Goal: Information Seeking & Learning: Learn about a topic

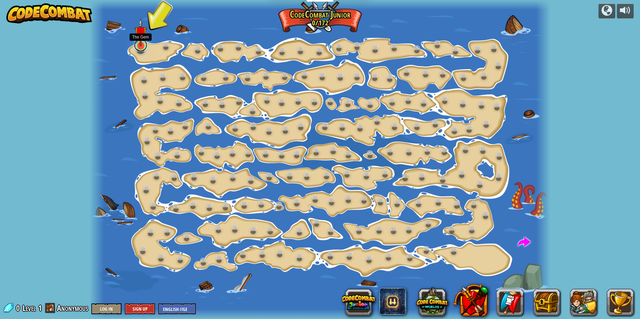
click at [140, 47] on link at bounding box center [140, 44] width 13 height 13
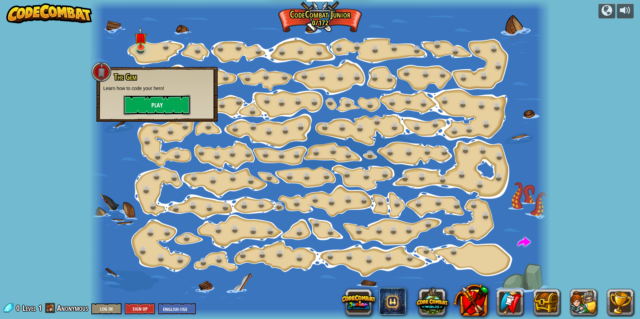
click at [141, 105] on button "Play" at bounding box center [156, 105] width 67 height 20
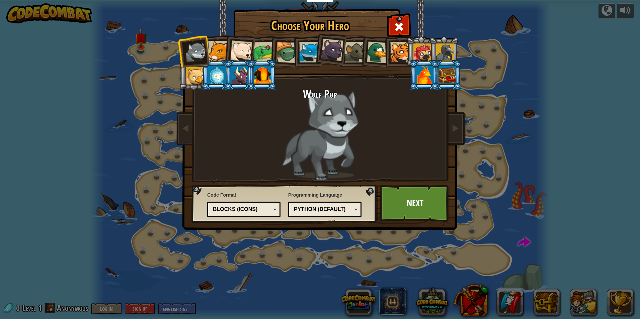
click at [209, 71] on div at bounding box center [216, 75] width 17 height 18
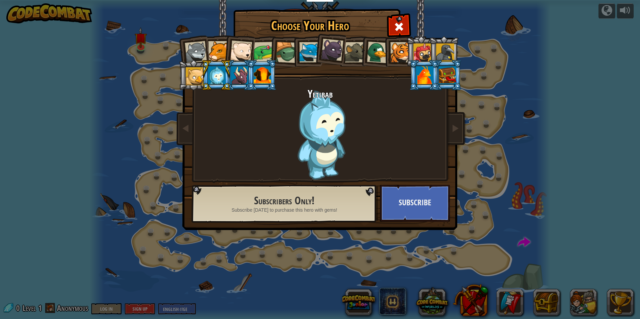
click at [238, 79] on div at bounding box center [239, 75] width 17 height 18
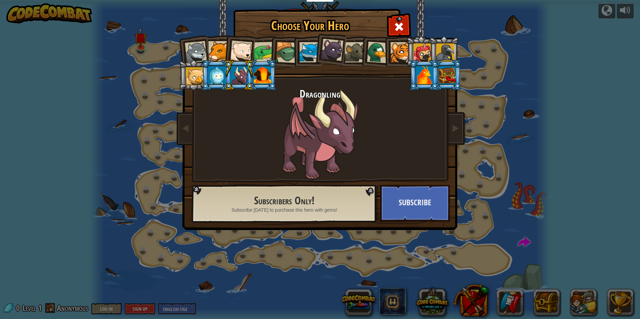
drag, startPoint x: 259, startPoint y: 81, endPoint x: 224, endPoint y: 81, distance: 34.5
click at [230, 36] on ol at bounding box center [320, 36] width 276 height 0
click at [240, 81] on div at bounding box center [239, 75] width 17 height 18
drag, startPoint x: 258, startPoint y: 73, endPoint x: 253, endPoint y: 75, distance: 5.0
click at [257, 75] on div at bounding box center [262, 75] width 17 height 18
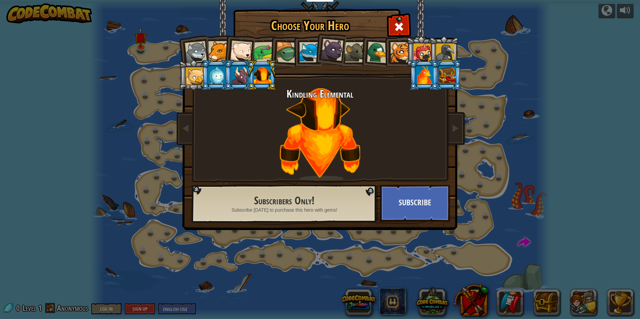
click at [212, 81] on div at bounding box center [216, 75] width 17 height 18
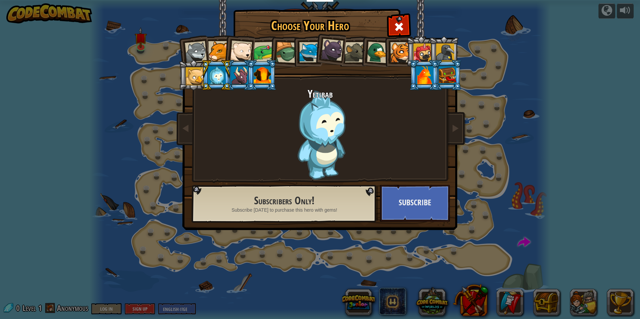
click at [202, 48] on div at bounding box center [196, 52] width 22 height 22
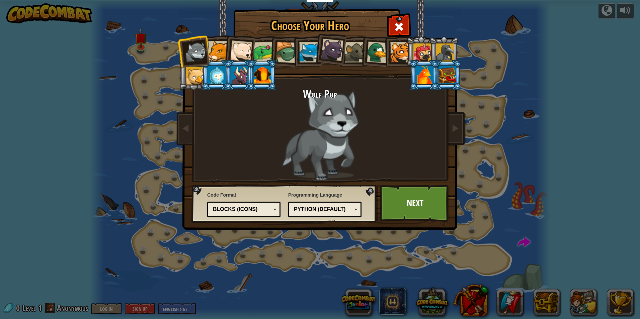
click at [228, 54] on li at bounding box center [239, 50] width 33 height 33
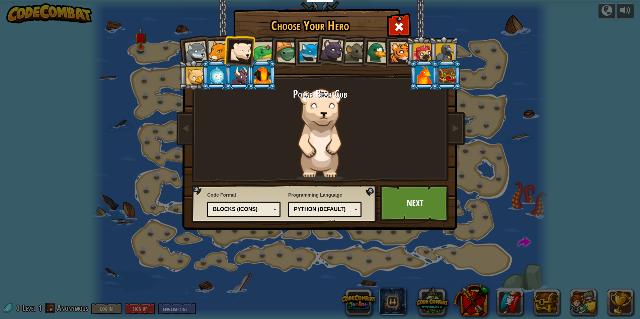
click at [403, 53] on div at bounding box center [400, 52] width 20 height 20
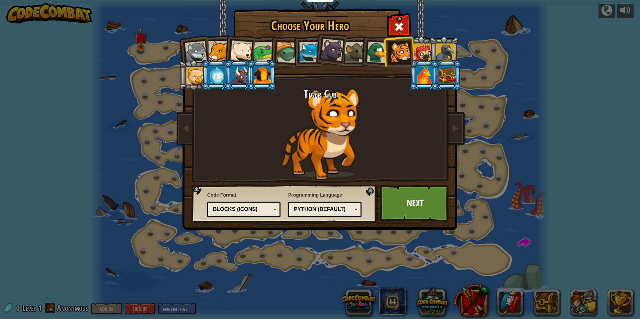
click at [280, 48] on div at bounding box center [286, 52] width 21 height 21
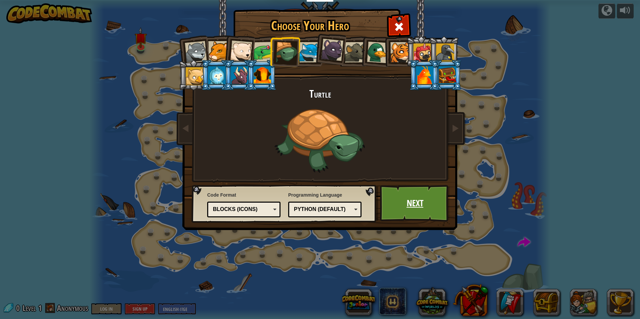
click at [396, 206] on link "Next" at bounding box center [415, 203] width 70 height 37
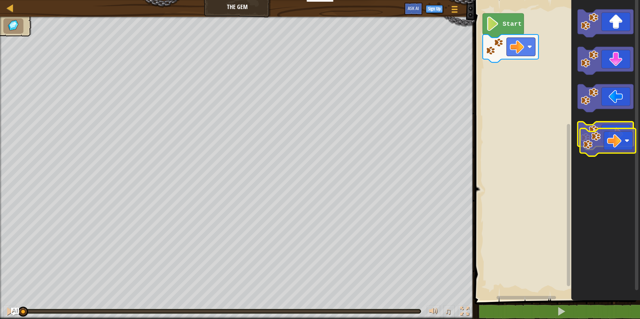
click at [601, 147] on g "Blockly Workspace" at bounding box center [606, 136] width 56 height 28
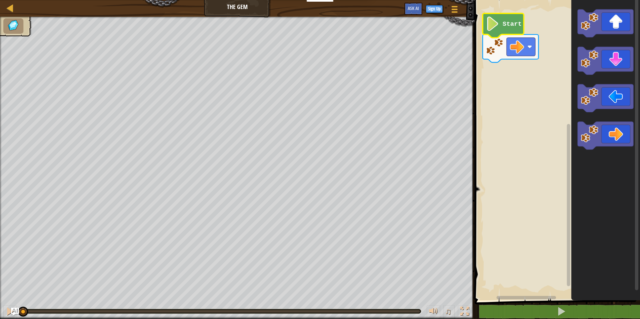
click at [502, 24] on icon "Blockly Workspace" at bounding box center [503, 25] width 41 height 24
click at [501, 35] on icon "Blockly Workspace" at bounding box center [503, 25] width 41 height 24
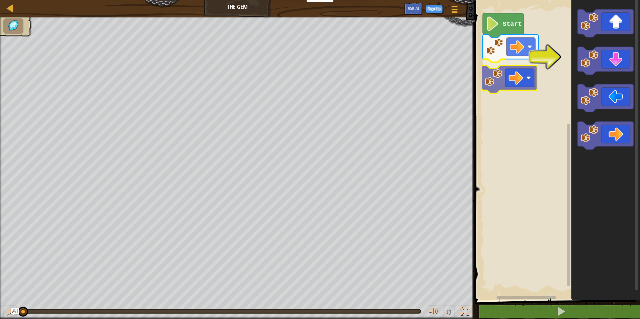
click at [527, 73] on div "Start" at bounding box center [555, 149] width 167 height 304
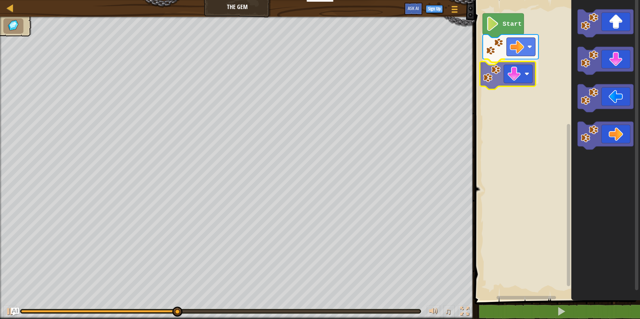
click at [501, 84] on div "Start" at bounding box center [555, 149] width 167 height 304
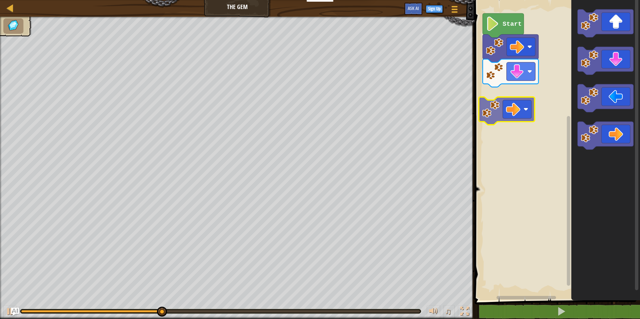
click at [506, 116] on div "Start" at bounding box center [555, 149] width 167 height 304
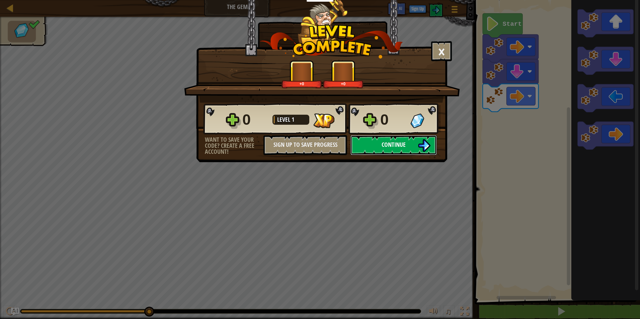
click at [386, 144] on span "Continue" at bounding box center [393, 145] width 24 height 8
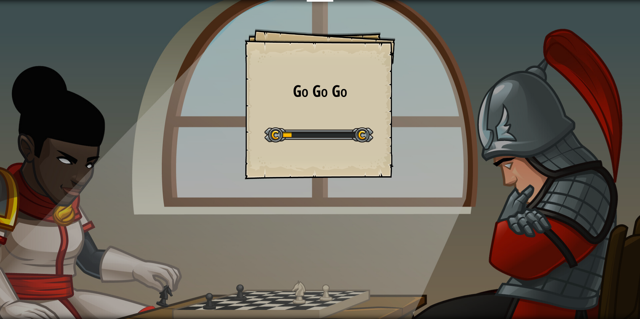
click at [336, 209] on div "Educators Create Free Account School & District Solutions Teacher Toolkit Previ…" at bounding box center [320, 159] width 640 height 319
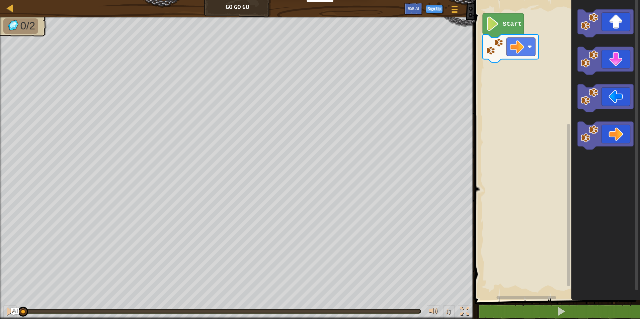
click at [573, 50] on icon "Blockly Workspace" at bounding box center [605, 149] width 69 height 304
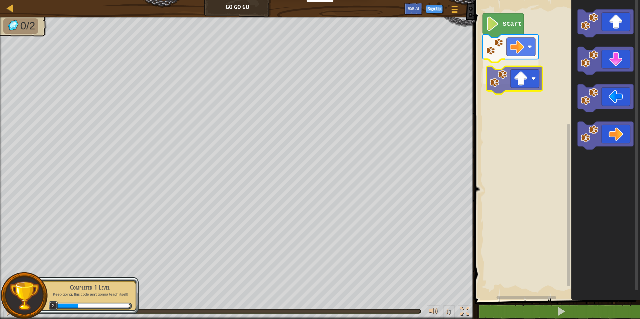
click at [507, 79] on div "Start" at bounding box center [555, 149] width 167 height 304
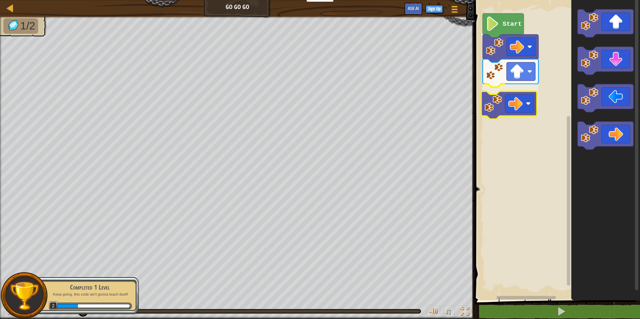
click at [490, 111] on div "Start" at bounding box center [555, 149] width 167 height 304
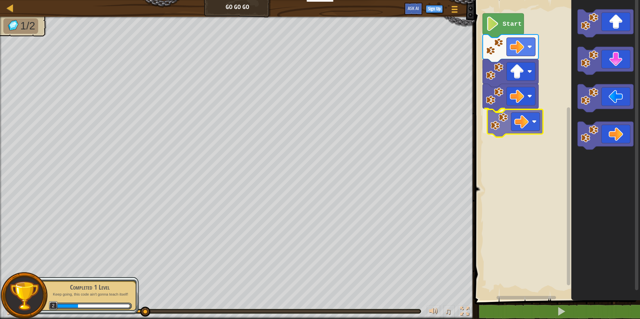
click at [482, 123] on div "Start" at bounding box center [555, 149] width 167 height 304
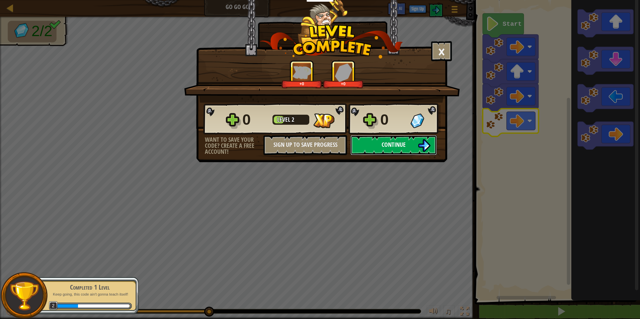
click at [409, 142] on button "Continue" at bounding box center [393, 145] width 86 height 20
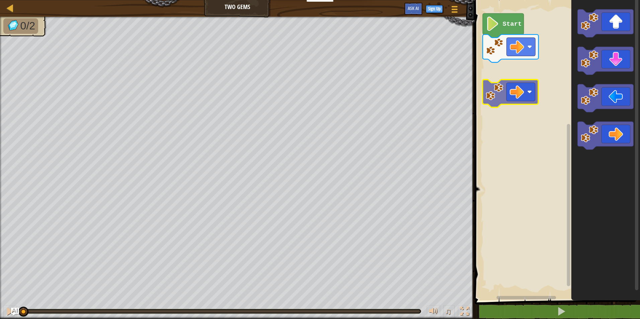
click at [504, 92] on div "Start" at bounding box center [555, 149] width 167 height 304
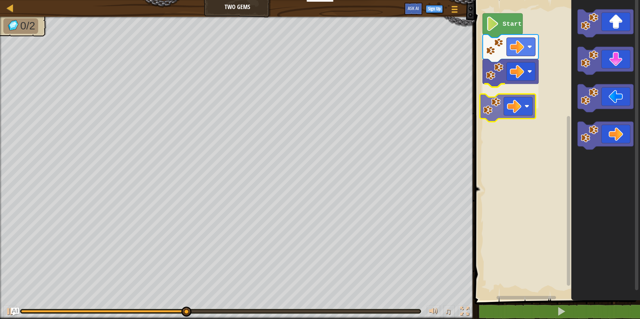
click at [511, 118] on div "Start" at bounding box center [555, 149] width 167 height 304
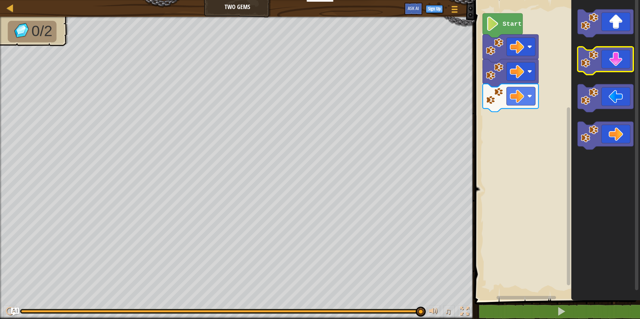
click at [623, 62] on icon "Blockly Workspace" at bounding box center [606, 61] width 56 height 28
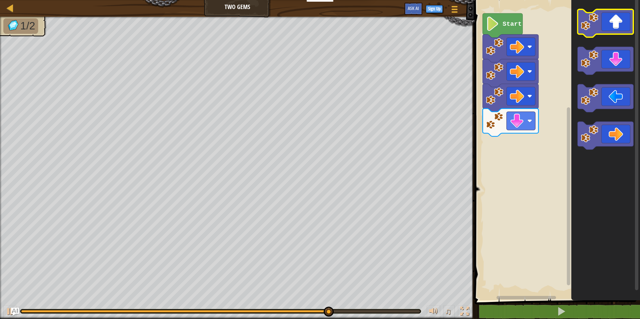
click at [587, 23] on image "Blockly Workspace" at bounding box center [589, 21] width 17 height 17
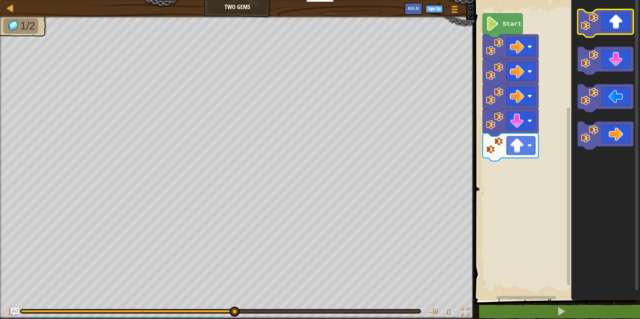
click at [587, 23] on image "Blockly Workspace" at bounding box center [589, 21] width 17 height 17
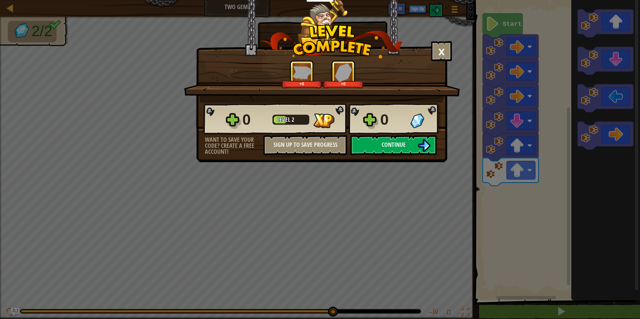
click at [422, 156] on div "× How fun was this level? +0 +0 Reticulating Splines... 0 Level 2 0 Want to sav…" at bounding box center [321, 81] width 251 height 162
click at [431, 149] on button "Continue" at bounding box center [393, 145] width 86 height 20
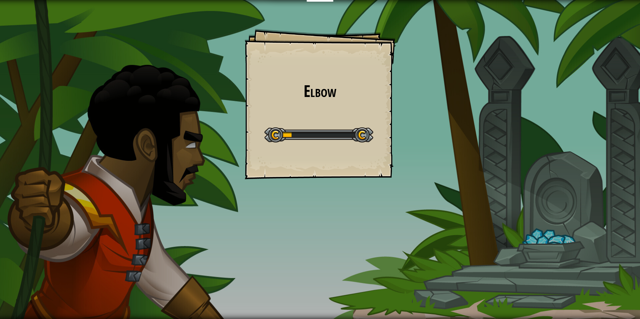
click at [378, 207] on div "Educators Create Free Account School & District Solutions Teacher Toolkit Previ…" at bounding box center [320, 159] width 640 height 319
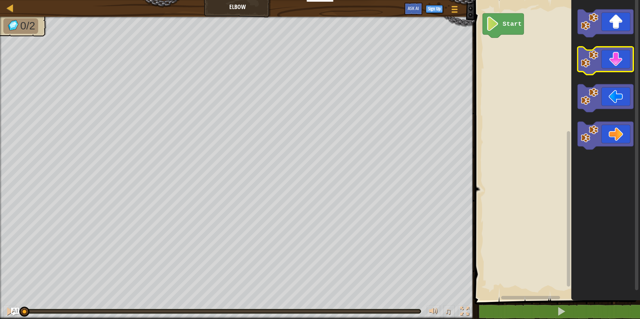
click at [612, 68] on icon "Blockly Workspace" at bounding box center [606, 61] width 56 height 28
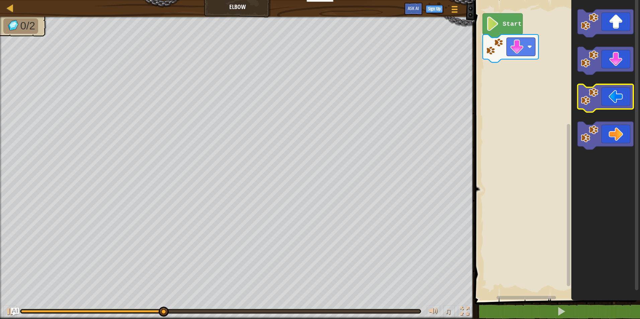
click at [599, 102] on icon "Blockly Workspace" at bounding box center [606, 98] width 56 height 28
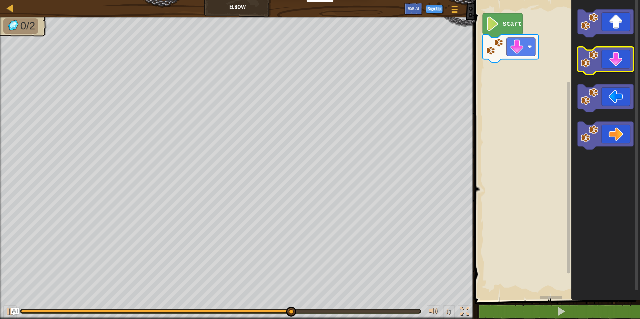
click at [598, 74] on rect "Blockly Workspace" at bounding box center [606, 61] width 56 height 28
click at [596, 66] on image "Blockly Workspace" at bounding box center [589, 58] width 17 height 17
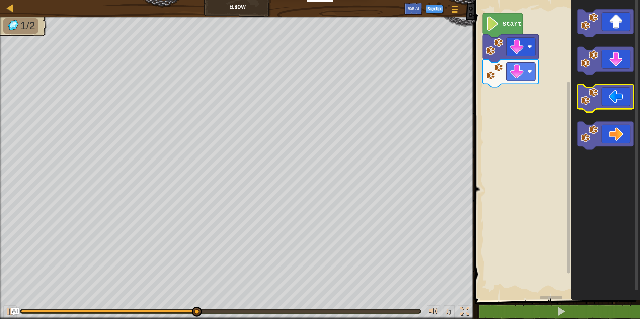
click at [584, 93] on image "Blockly Workspace" at bounding box center [589, 96] width 17 height 17
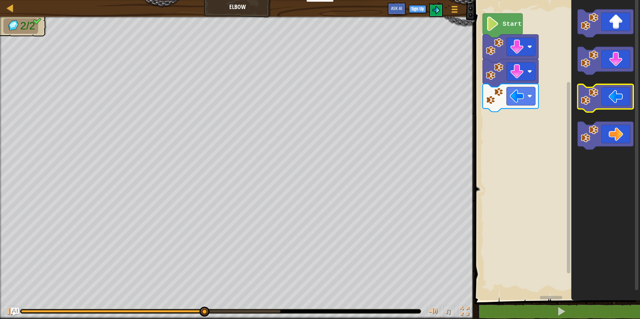
click at [584, 93] on image "Blockly Workspace" at bounding box center [589, 96] width 17 height 17
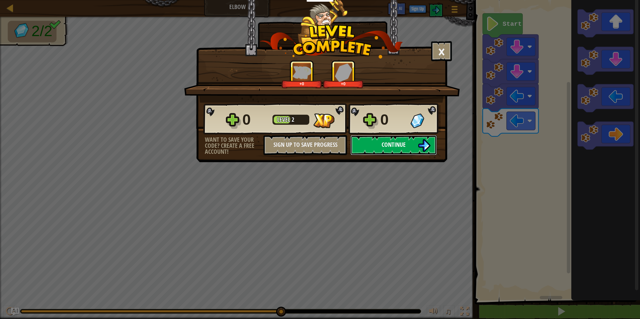
click at [409, 139] on button "Continue" at bounding box center [393, 145] width 86 height 20
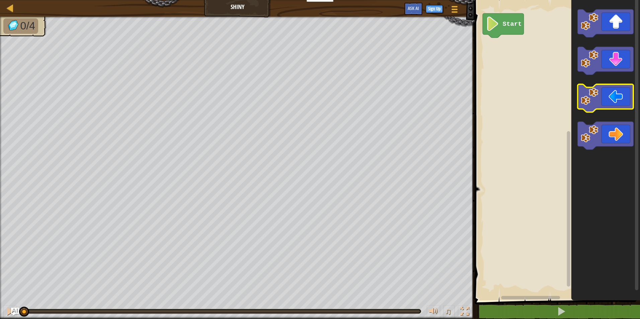
click at [592, 103] on image "Blockly Workspace" at bounding box center [589, 96] width 17 height 17
click at [591, 103] on image "Blockly Workspace" at bounding box center [589, 96] width 17 height 17
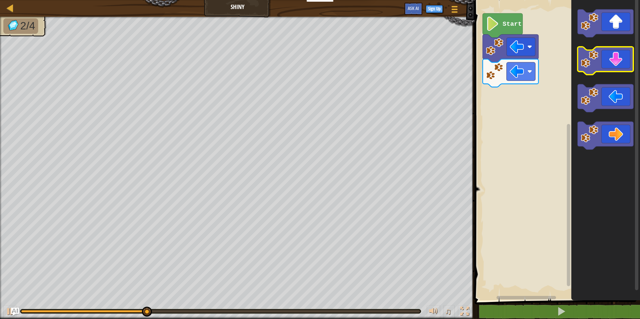
click at [614, 62] on icon "Blockly Workspace" at bounding box center [606, 61] width 56 height 28
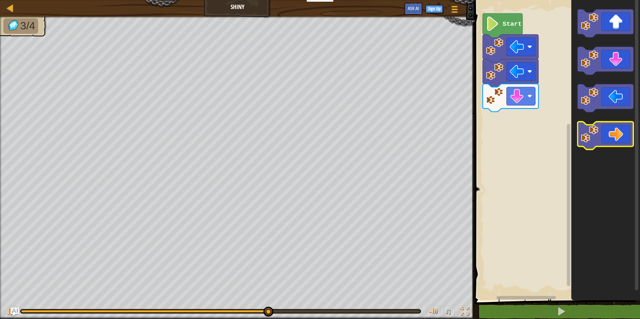
click at [608, 136] on icon "Blockly Workspace" at bounding box center [606, 136] width 56 height 28
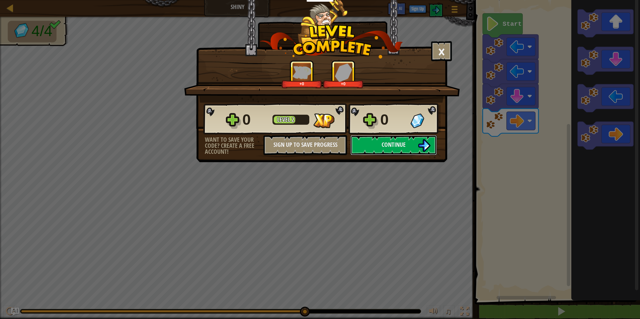
click at [414, 160] on div "× How fun was this level? +0 +0 Reticulating Splines... 0 Level 2 0 Want to sav…" at bounding box center [321, 81] width 251 height 162
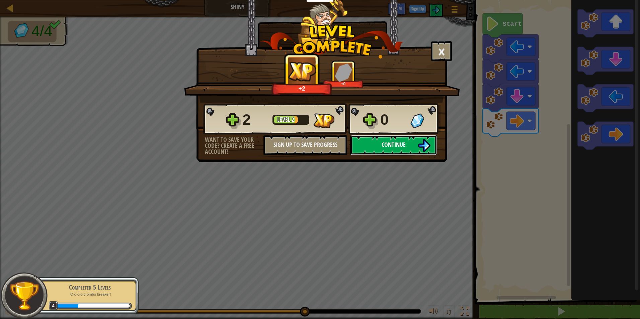
click at [414, 146] on button "Continue" at bounding box center [393, 145] width 86 height 20
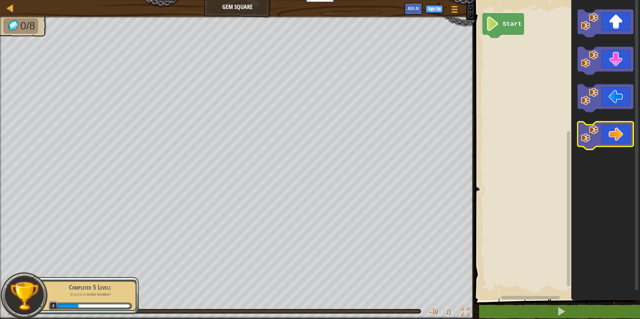
click at [609, 144] on icon "Blockly Workspace" at bounding box center [606, 136] width 56 height 28
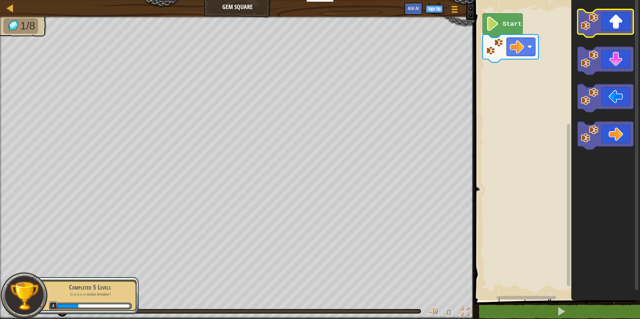
click at [610, 29] on icon "Blockly Workspace" at bounding box center [606, 23] width 56 height 28
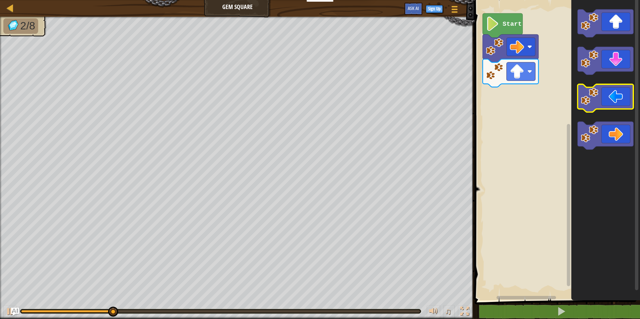
click at [610, 94] on icon "Blockly Workspace" at bounding box center [606, 98] width 56 height 28
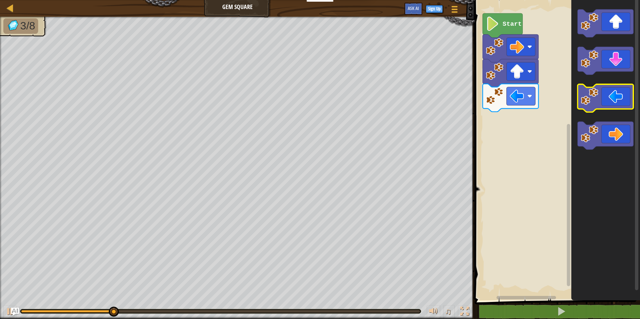
click at [606, 96] on icon "Blockly Workspace" at bounding box center [606, 98] width 56 height 28
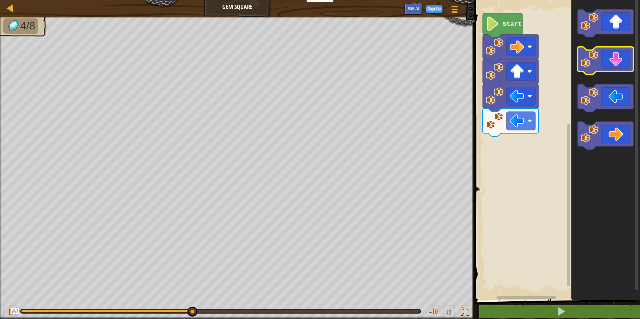
click at [619, 60] on icon "Blockly Workspace" at bounding box center [606, 61] width 56 height 28
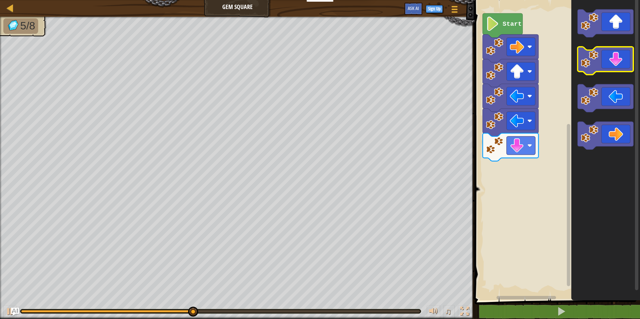
click at [617, 65] on icon "Blockly Workspace" at bounding box center [606, 61] width 56 height 28
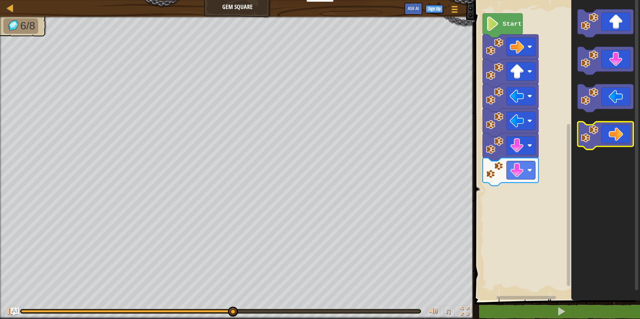
click at [612, 132] on icon "Blockly Workspace" at bounding box center [606, 136] width 56 height 28
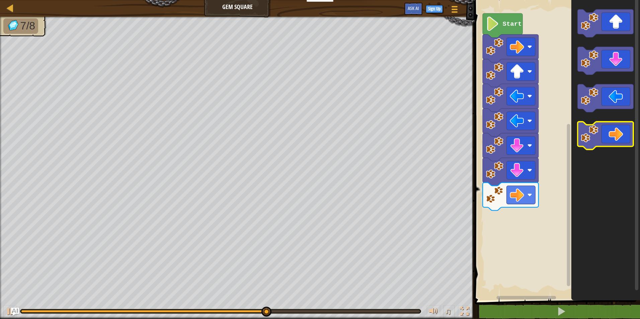
click at [612, 132] on icon "Blockly Workspace" at bounding box center [606, 136] width 56 height 28
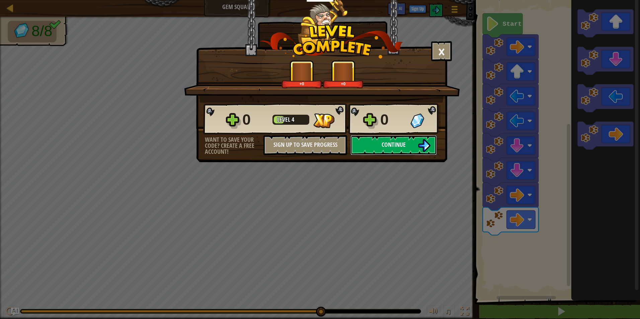
click at [404, 144] on span "Continue" at bounding box center [393, 145] width 24 height 8
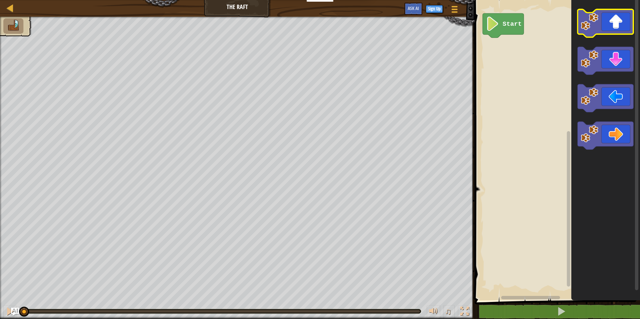
click at [605, 34] on rect "Blockly Workspace" at bounding box center [606, 23] width 56 height 28
click at [617, 30] on icon "Blockly Workspace" at bounding box center [606, 23] width 56 height 28
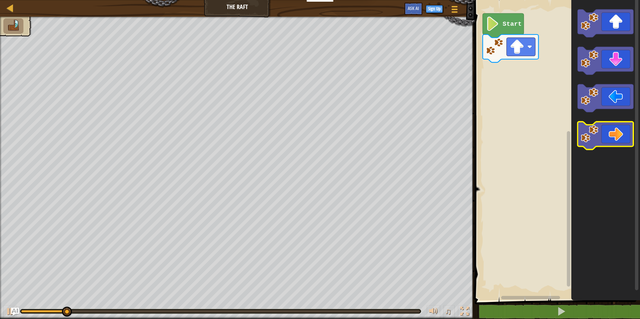
click at [621, 139] on icon "Blockly Workspace" at bounding box center [606, 136] width 56 height 28
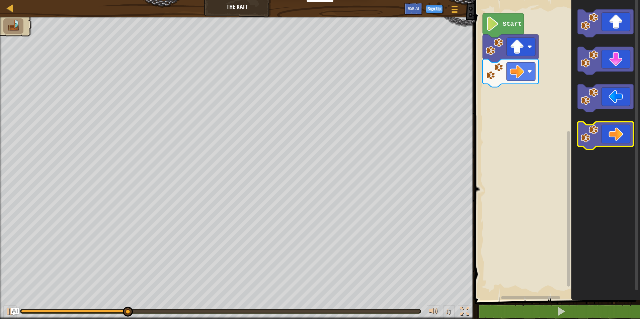
click at [621, 139] on icon "Blockly Workspace" at bounding box center [606, 136] width 56 height 28
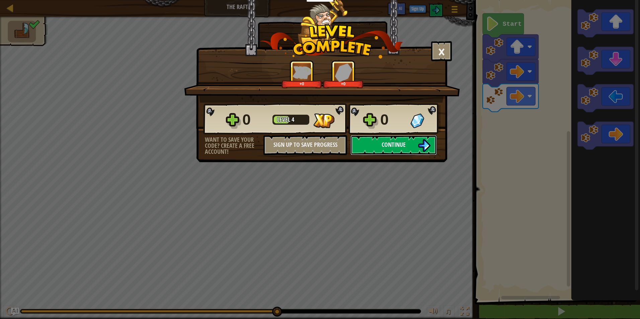
click at [429, 148] on img at bounding box center [424, 145] width 13 height 13
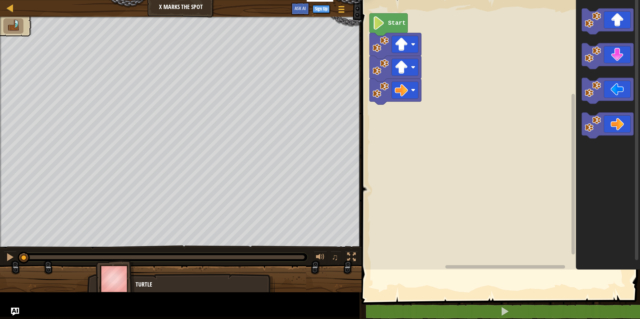
click at [423, 189] on rect "Blockly Workspace" at bounding box center [499, 133] width 280 height 273
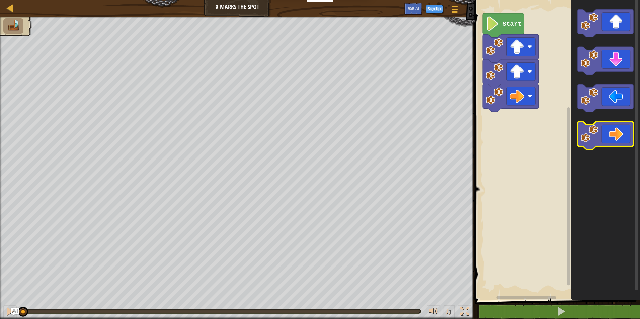
click at [610, 145] on icon "Blockly Workspace" at bounding box center [606, 136] width 56 height 28
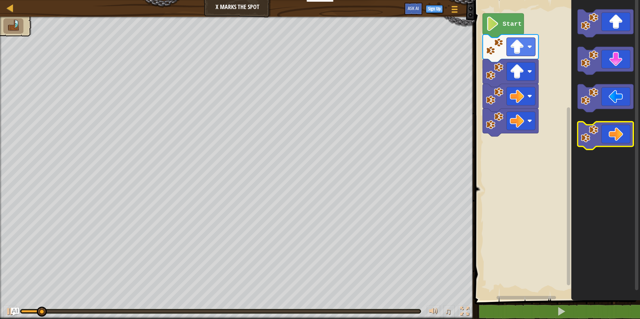
click at [610, 145] on icon "Blockly Workspace" at bounding box center [606, 136] width 56 height 28
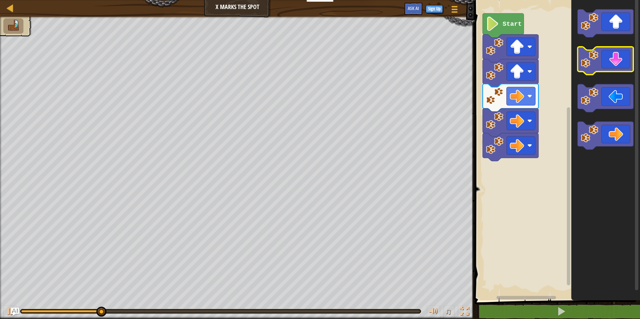
click at [607, 63] on icon "Blockly Workspace" at bounding box center [606, 61] width 56 height 28
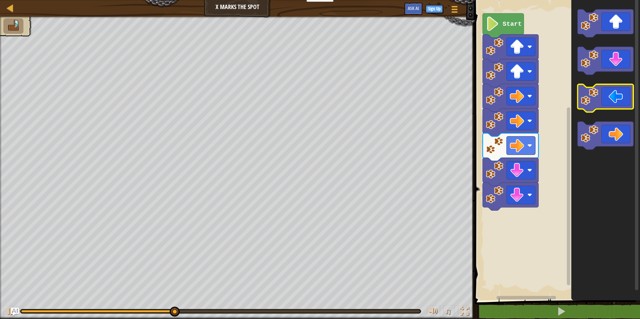
click at [590, 101] on image "Blockly Workspace" at bounding box center [589, 96] width 17 height 17
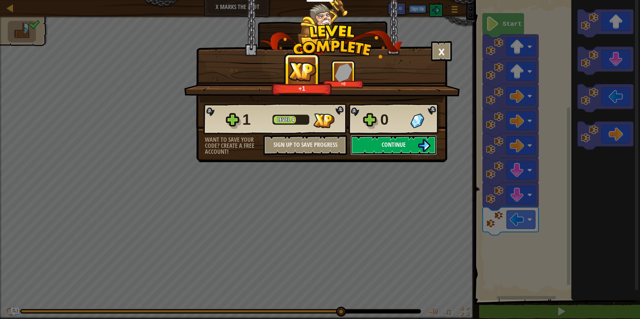
click at [375, 150] on button "Continue" at bounding box center [393, 145] width 86 height 20
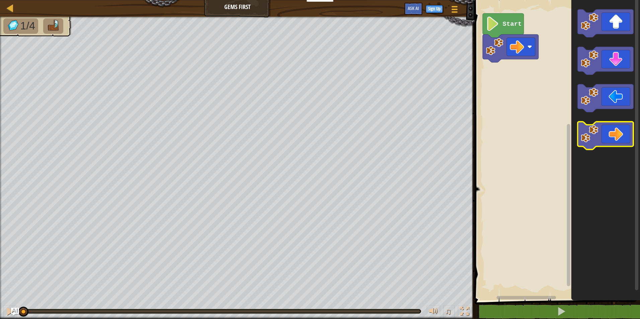
click at [615, 130] on icon "Blockly Workspace" at bounding box center [606, 136] width 56 height 28
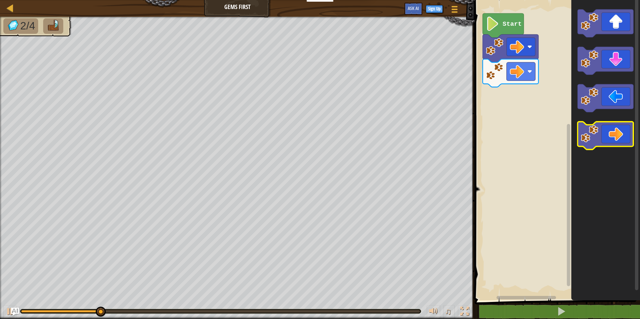
click at [624, 129] on icon "Blockly Workspace" at bounding box center [606, 136] width 56 height 28
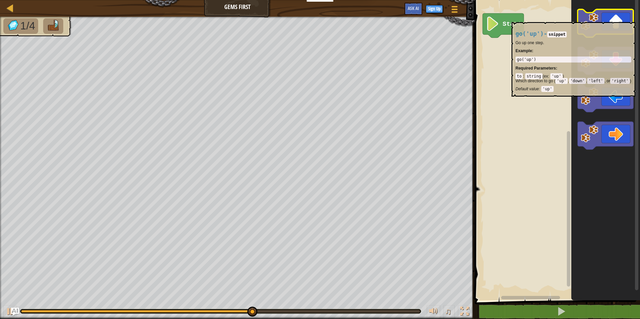
click at [602, 19] on icon "Blockly Workspace" at bounding box center [606, 23] width 56 height 28
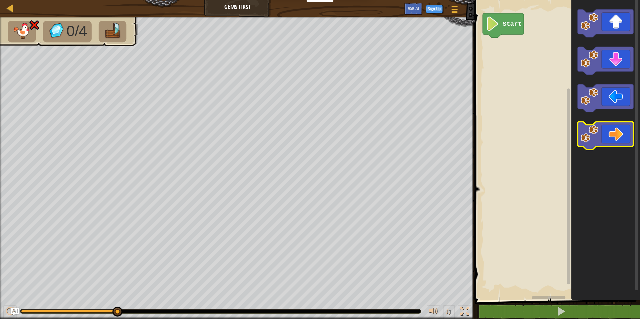
click at [615, 138] on icon "Blockly Workspace" at bounding box center [606, 136] width 56 height 28
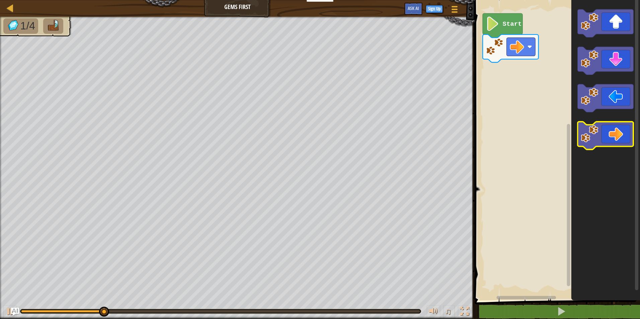
click at [622, 141] on icon "Blockly Workspace" at bounding box center [606, 136] width 56 height 28
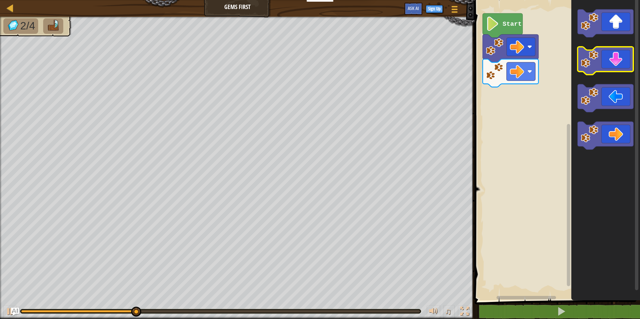
click at [619, 60] on icon "Blockly Workspace" at bounding box center [606, 61] width 56 height 28
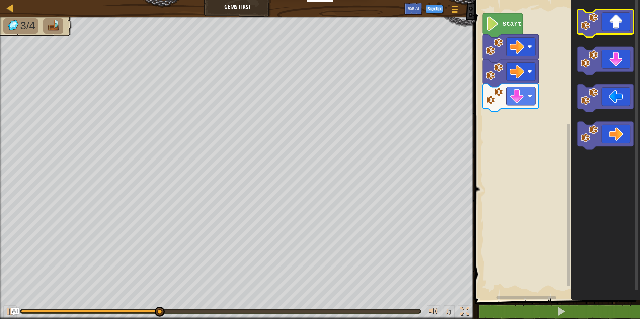
click at [612, 23] on icon "Blockly Workspace" at bounding box center [606, 23] width 56 height 28
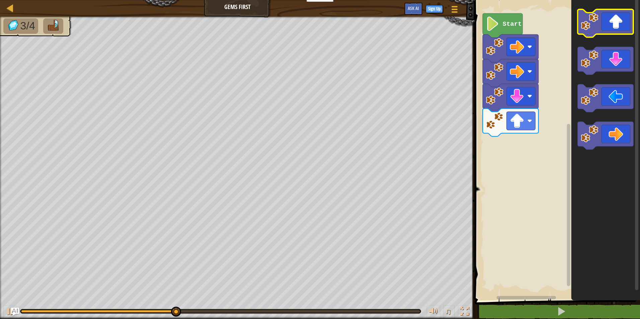
click at [612, 23] on icon "Blockly Workspace" at bounding box center [606, 23] width 56 height 28
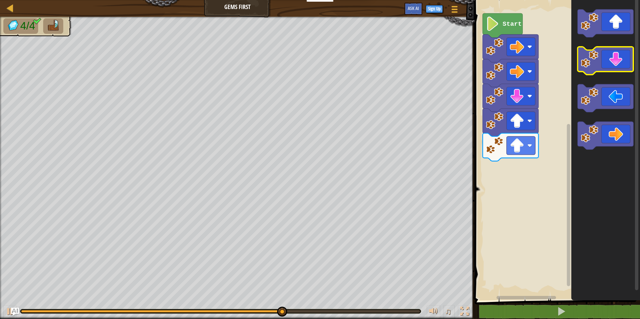
click at [614, 57] on icon "Blockly Workspace" at bounding box center [606, 61] width 56 height 28
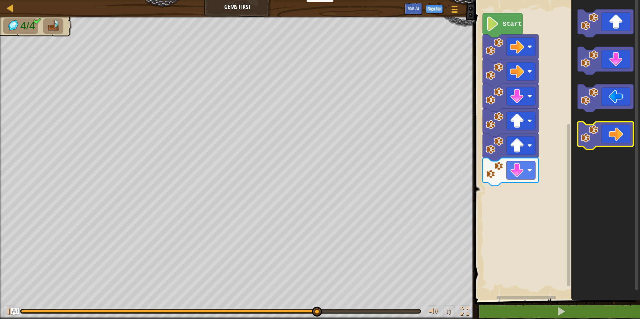
click at [612, 134] on icon "Blockly Workspace" at bounding box center [606, 136] width 56 height 28
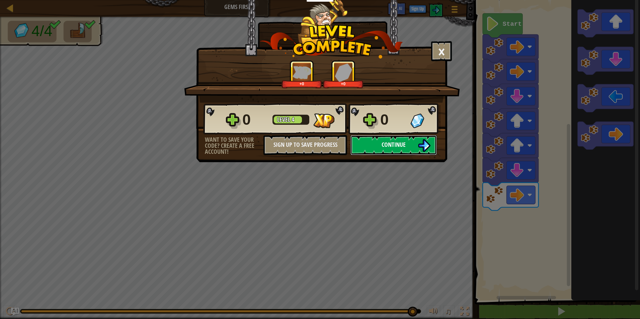
click at [386, 144] on span "Continue" at bounding box center [393, 145] width 24 height 8
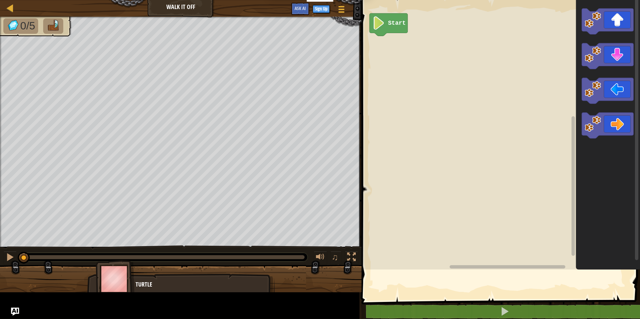
click at [379, 225] on rect "Blockly Workspace" at bounding box center [499, 133] width 280 height 273
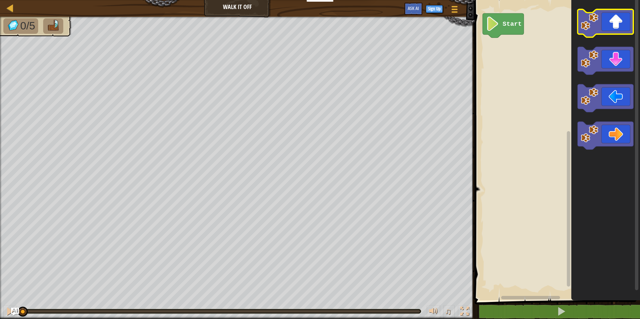
click at [615, 31] on icon "Blockly Workspace" at bounding box center [606, 23] width 56 height 28
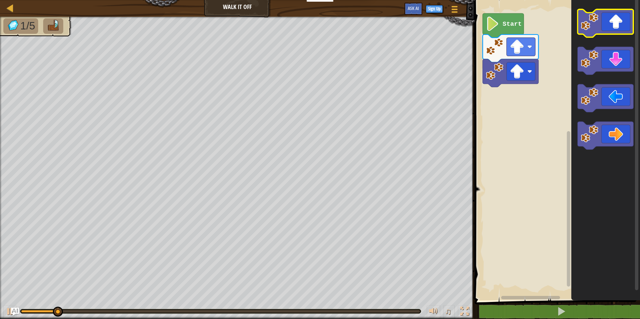
click at [615, 31] on icon "Blockly Workspace" at bounding box center [606, 23] width 56 height 28
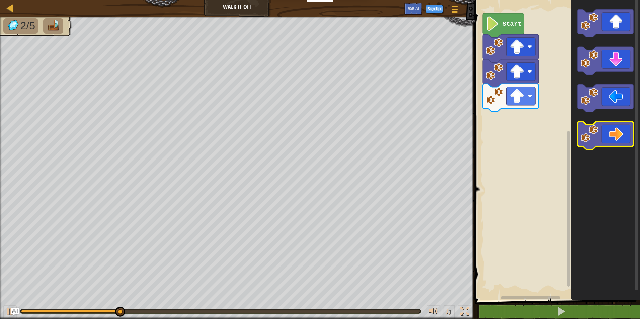
click at [621, 145] on icon "Blockly Workspace" at bounding box center [606, 136] width 56 height 28
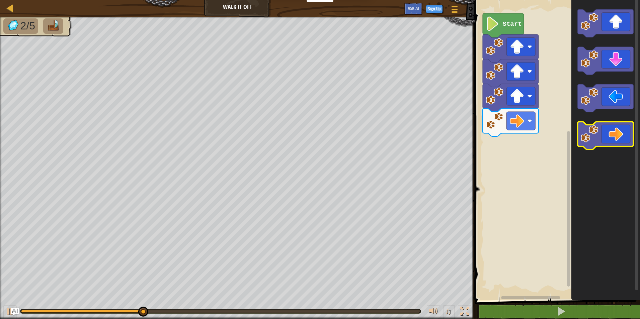
click at [621, 145] on icon "Blockly Workspace" at bounding box center [606, 136] width 56 height 28
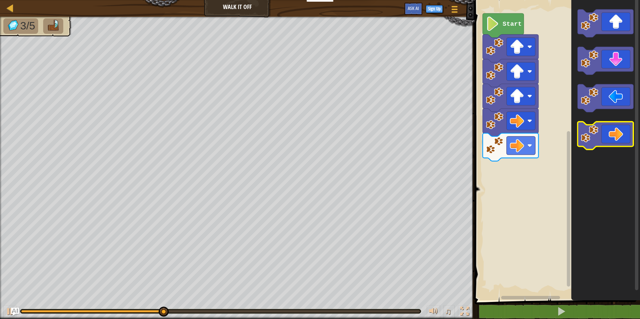
click at [621, 145] on icon "Blockly Workspace" at bounding box center [606, 136] width 56 height 28
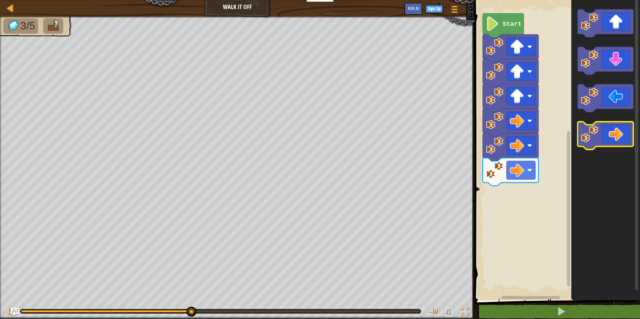
click at [621, 145] on icon "Blockly Workspace" at bounding box center [606, 136] width 56 height 28
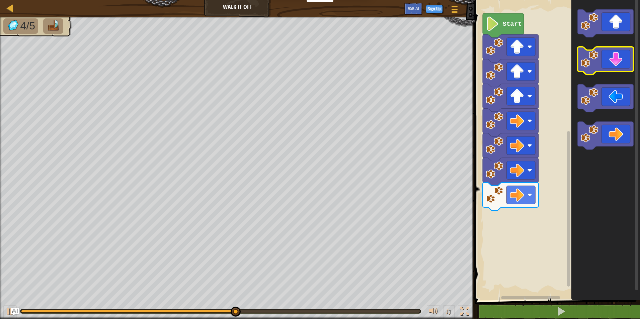
click at [620, 65] on icon "Blockly Workspace" at bounding box center [606, 61] width 56 height 28
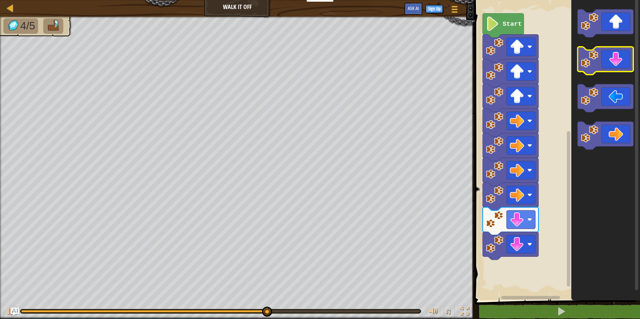
click at [620, 65] on icon "Blockly Workspace" at bounding box center [606, 61] width 56 height 28
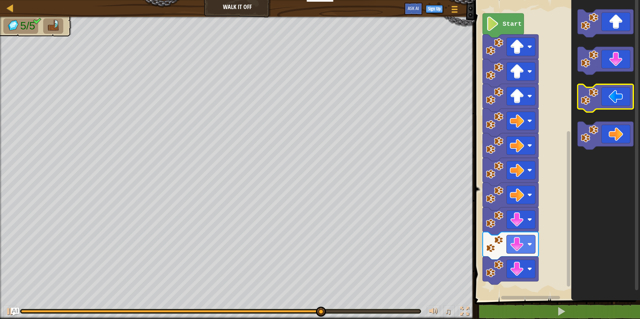
click at [600, 102] on icon "Blockly Workspace" at bounding box center [606, 98] width 56 height 28
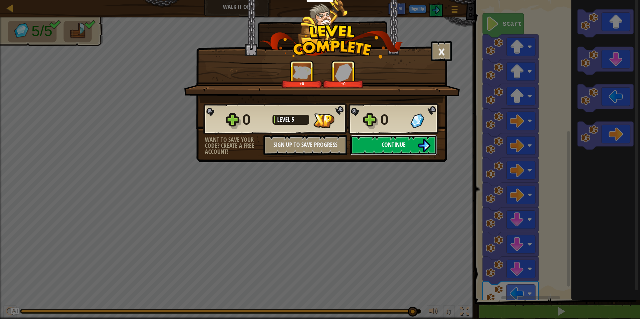
click at [406, 146] on button "Continue" at bounding box center [393, 145] width 86 height 20
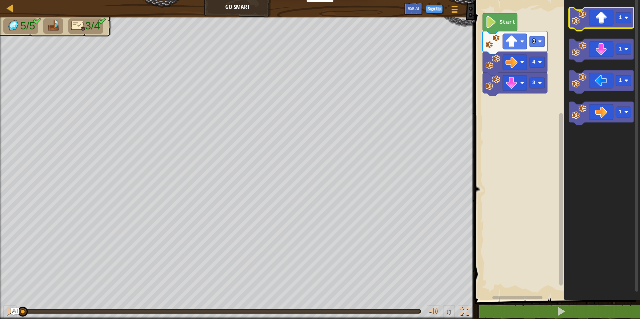
click at [599, 22] on icon "Blockly Workspace" at bounding box center [601, 18] width 65 height 23
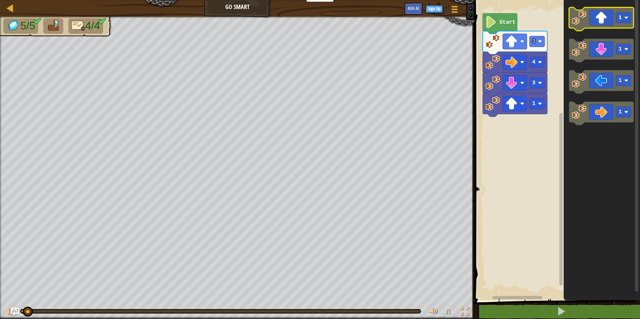
click at [599, 22] on icon "Blockly Workspace" at bounding box center [601, 18] width 65 height 23
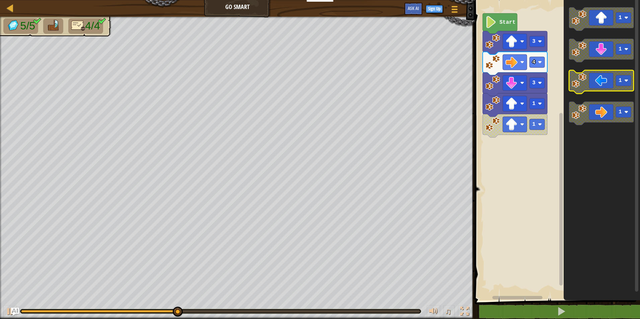
click at [579, 93] on icon "Blockly Workspace" at bounding box center [601, 81] width 65 height 23
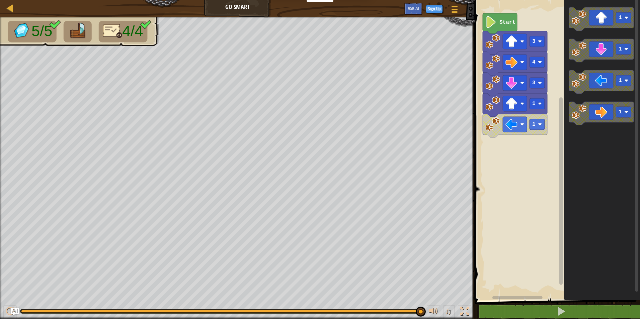
click at [514, 181] on rect "Blockly Workspace" at bounding box center [555, 149] width 167 height 304
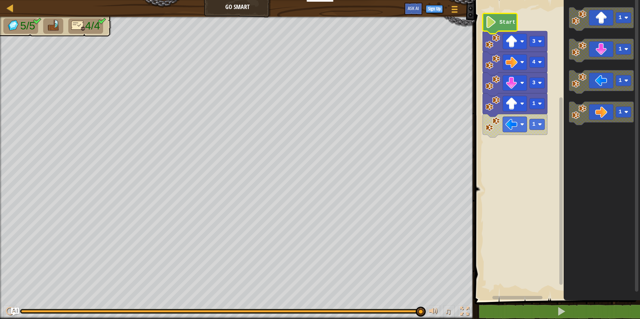
click at [500, 19] on text "Start" at bounding box center [507, 22] width 16 height 6
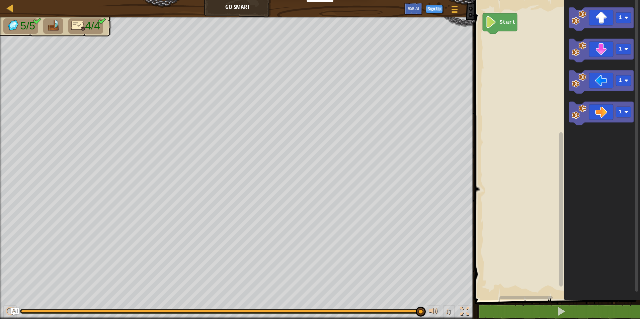
click at [474, 34] on rect "Blockly Workspace" at bounding box center [555, 149] width 167 height 304
click at [483, 22] on icon "Blockly Workspace" at bounding box center [500, 23] width 34 height 20
click at [492, 22] on image "Blockly Workspace" at bounding box center [490, 22] width 11 height 12
click at [510, 73] on div "Start 1 1 1 1 1" at bounding box center [555, 149] width 167 height 304
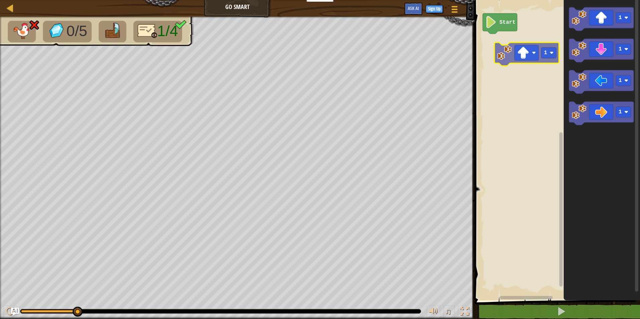
click at [531, 59] on div "Start 1 1 1 1 1" at bounding box center [555, 149] width 167 height 304
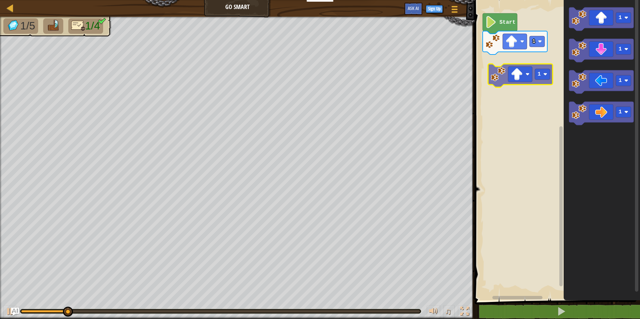
click at [518, 79] on div "1 Start 1 1 1 1 1" at bounding box center [555, 149] width 167 height 304
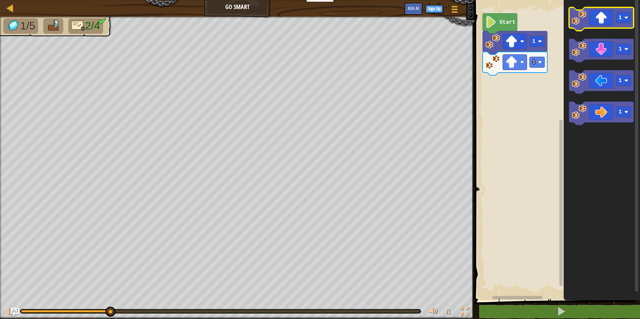
click at [575, 16] on image "Blockly Workspace" at bounding box center [579, 17] width 15 height 15
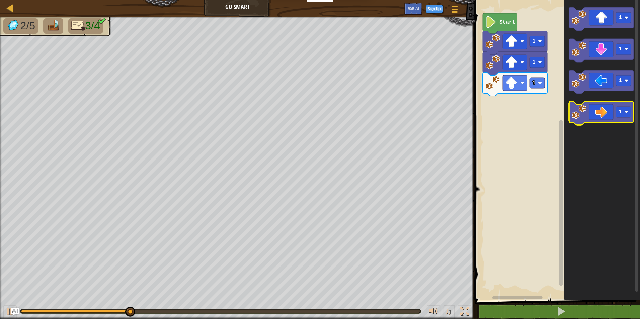
click at [602, 106] on icon "Blockly Workspace" at bounding box center [601, 113] width 65 height 23
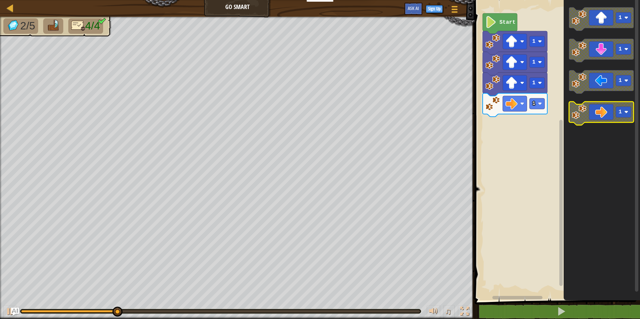
click at [599, 108] on icon "Blockly Workspace" at bounding box center [601, 113] width 65 height 23
click at [605, 112] on icon "Blockly Workspace" at bounding box center [601, 113] width 65 height 23
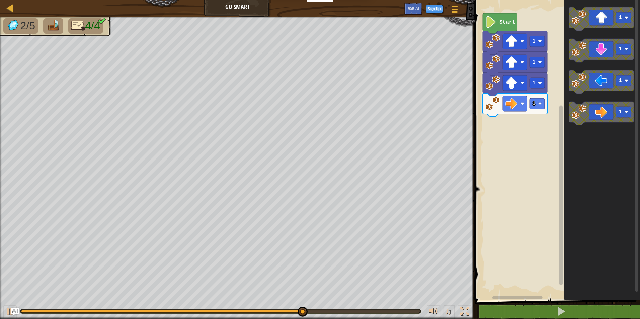
click at [556, 131] on div "Start 1 1 1 1 1 1 1 1" at bounding box center [555, 149] width 167 height 304
click at [598, 123] on rect "Blockly Workspace" at bounding box center [601, 113] width 65 height 23
click at [588, 112] on icon "Blockly Workspace" at bounding box center [601, 113] width 65 height 23
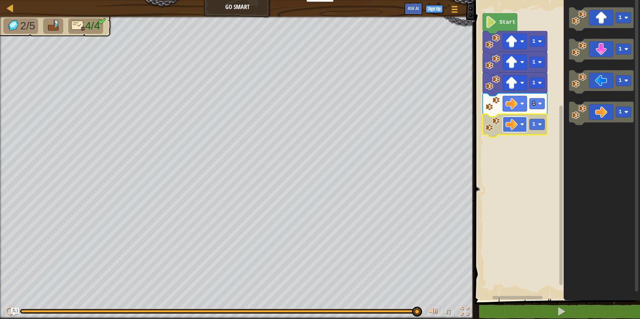
click at [522, 130] on rect "Blockly Workspace" at bounding box center [515, 124] width 24 height 15
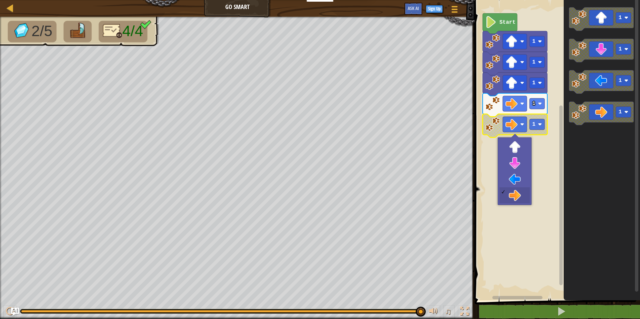
click at [552, 162] on rect "Blockly Workspace" at bounding box center [555, 149] width 167 height 304
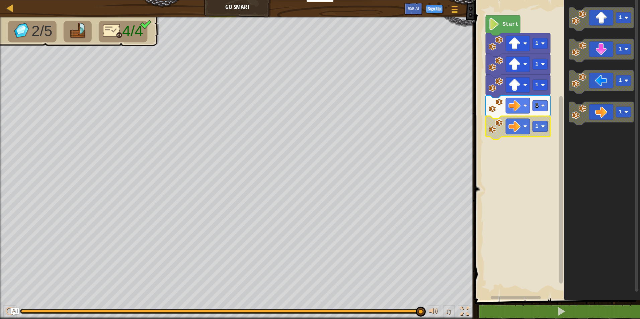
click at [495, 124] on image "Blockly Workspace" at bounding box center [495, 126] width 15 height 15
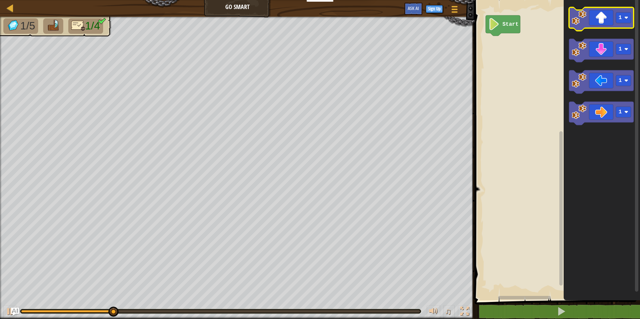
click at [579, 22] on image "Blockly Workspace" at bounding box center [579, 17] width 15 height 15
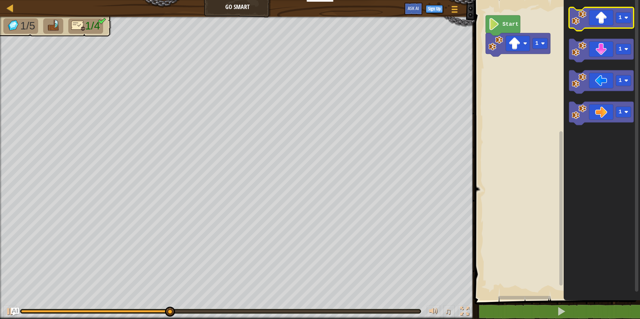
click at [579, 22] on image "Blockly Workspace" at bounding box center [579, 17] width 15 height 15
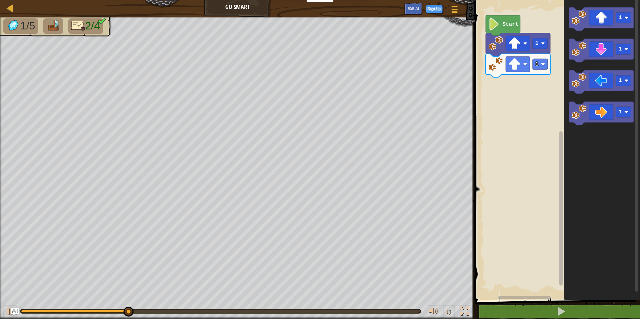
click at [582, 32] on icon "Blockly Workspace" at bounding box center [601, 149] width 76 height 304
click at [579, 27] on icon "Blockly Workspace" at bounding box center [601, 18] width 65 height 23
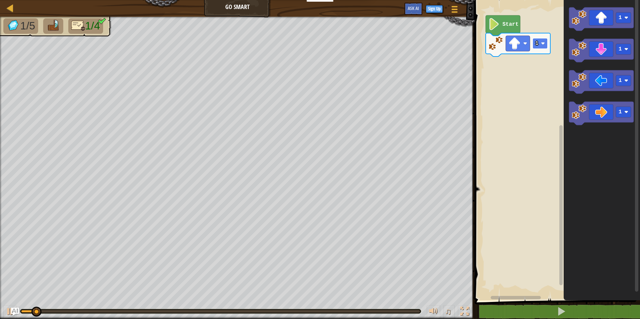
click at [543, 46] on rect "Blockly Workspace" at bounding box center [539, 43] width 15 height 11
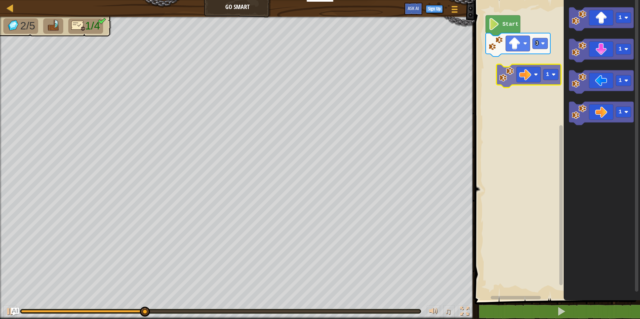
click at [521, 65] on div "Start 3 1 1 1 1 1" at bounding box center [555, 149] width 167 height 304
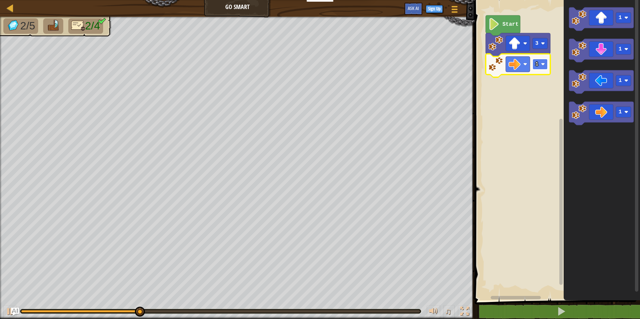
click at [543, 69] on rect "Blockly Workspace" at bounding box center [539, 64] width 15 height 11
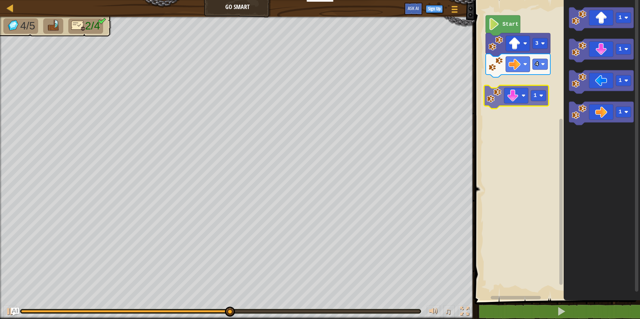
click at [511, 100] on div "Start 3 4 1 1 1 1 1 1" at bounding box center [555, 149] width 167 height 304
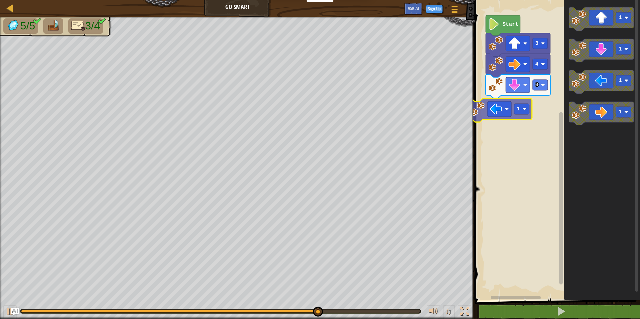
click at [507, 115] on div "Start 3 4 3 1 1 1 1 1" at bounding box center [555, 149] width 167 height 304
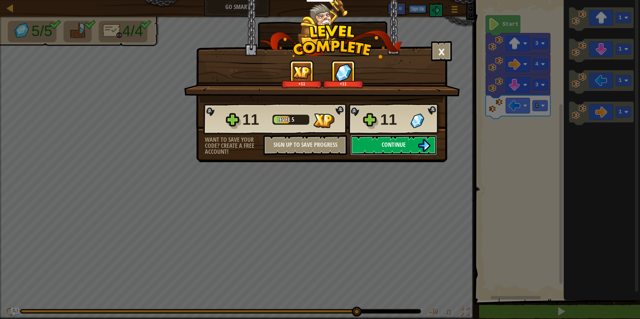
click at [396, 146] on span "Continue" at bounding box center [393, 145] width 24 height 8
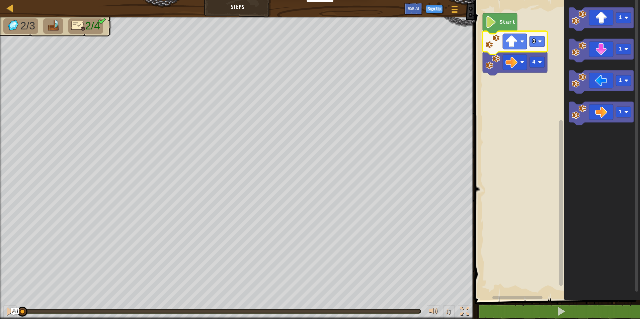
click at [496, 24] on image "Blockly Workspace" at bounding box center [490, 22] width 11 height 12
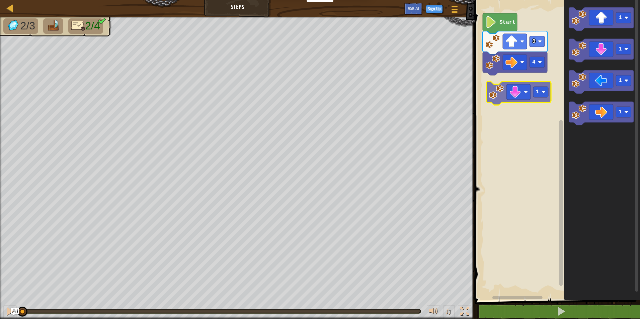
click at [489, 92] on div "Start 4 3 1 1 1 1 1" at bounding box center [555, 149] width 167 height 304
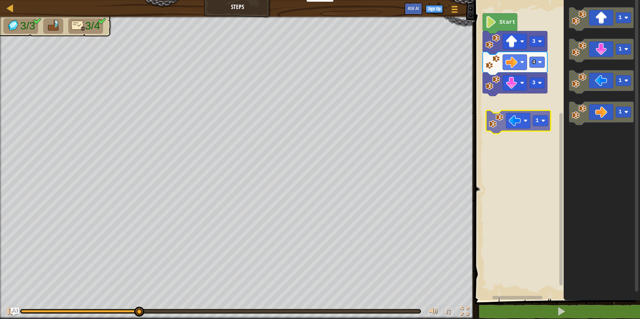
click at [509, 126] on div "Start 3 4 3 1 1 1 1 1" at bounding box center [555, 149] width 167 height 304
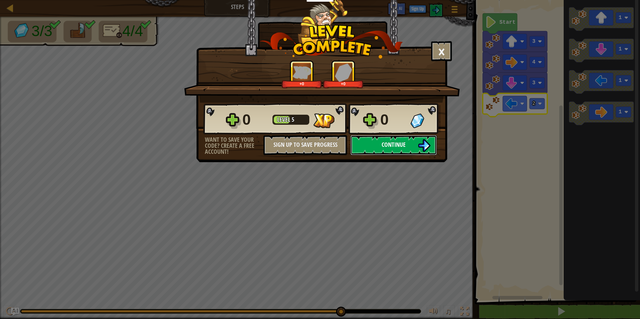
click at [404, 141] on span "Continue" at bounding box center [393, 145] width 24 height 8
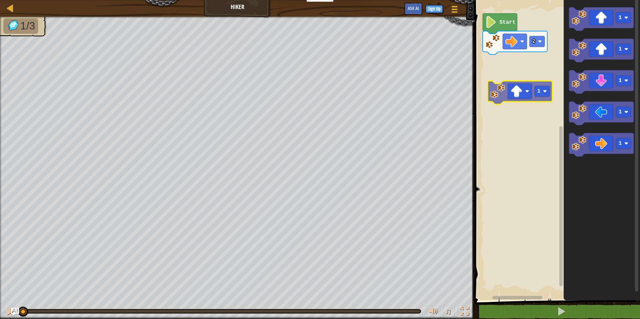
click at [511, 77] on div "2 Start 1 1 1 1 1 1" at bounding box center [555, 149] width 167 height 304
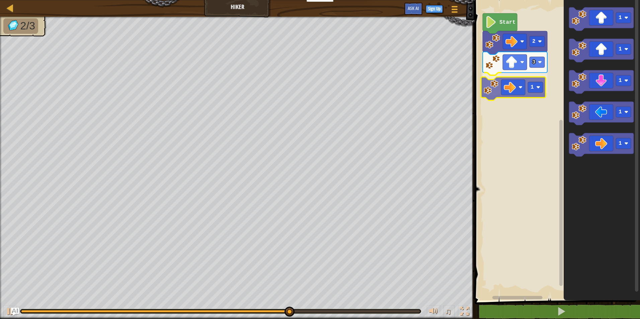
click at [505, 87] on div "Start 2 3 1 1 1 1 1 1 1" at bounding box center [555, 149] width 167 height 304
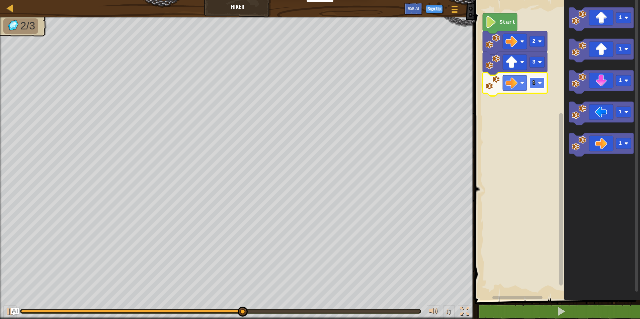
click at [536, 84] on rect "Blockly Workspace" at bounding box center [536, 83] width 15 height 11
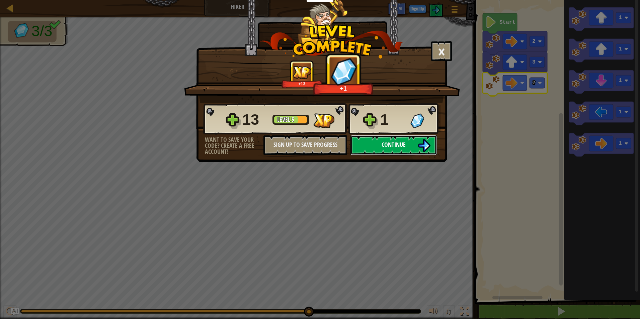
click at [400, 149] on span "Continue" at bounding box center [393, 145] width 24 height 8
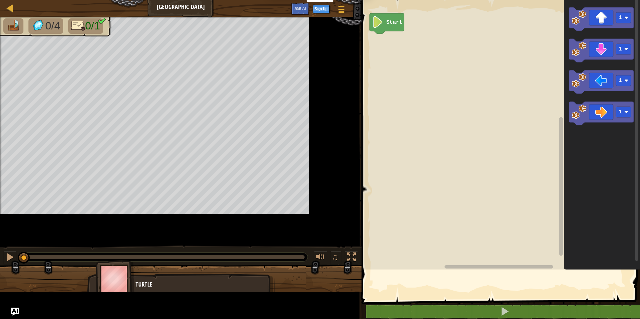
click at [420, 164] on rect "Blockly Workspace" at bounding box center [499, 133] width 280 height 273
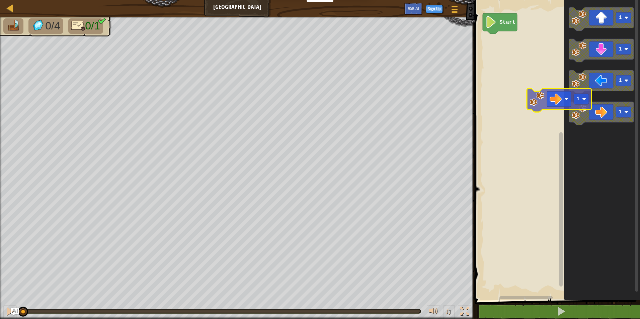
click at [527, 99] on div "Start 1 1 1 1 1" at bounding box center [555, 149] width 167 height 304
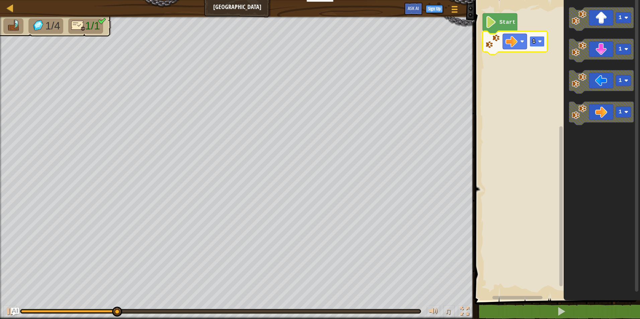
click at [535, 47] on rect "Blockly Workspace" at bounding box center [536, 41] width 15 height 11
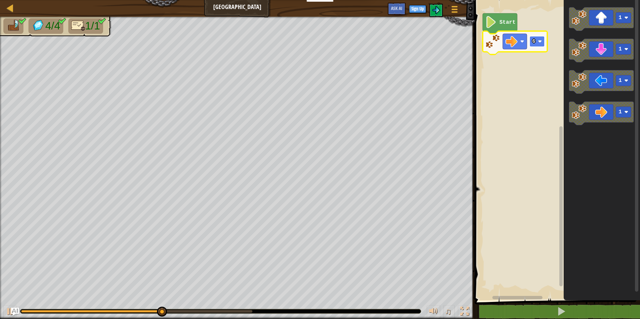
click at [540, 38] on rect "Blockly Workspace" at bounding box center [536, 41] width 15 height 11
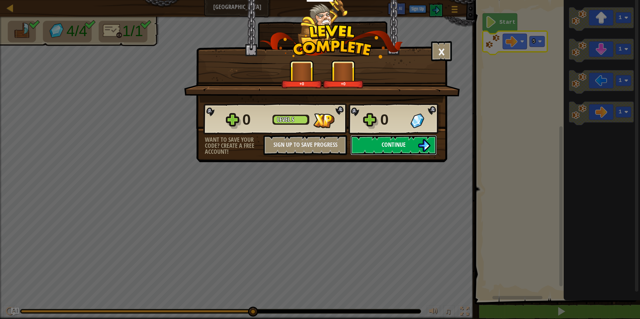
click at [399, 143] on span "Continue" at bounding box center [393, 145] width 24 height 8
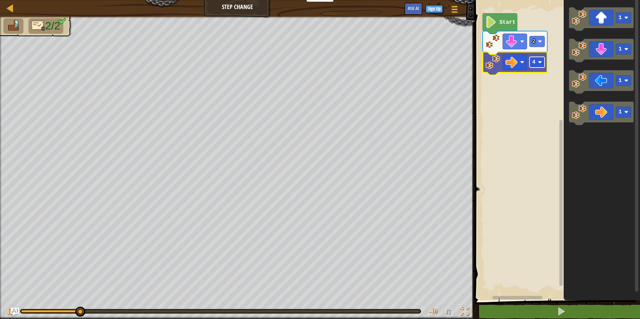
click at [538, 62] on rect "Blockly Workspace" at bounding box center [536, 62] width 15 height 11
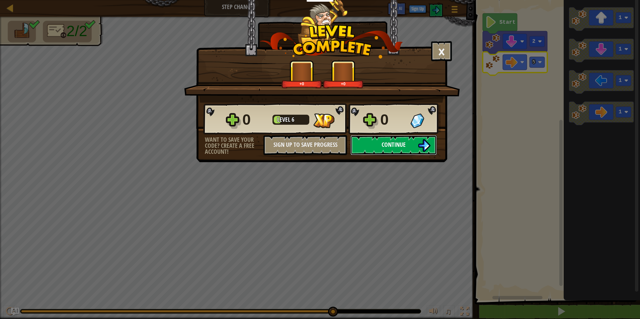
click at [368, 141] on button "Continue" at bounding box center [393, 145] width 86 height 20
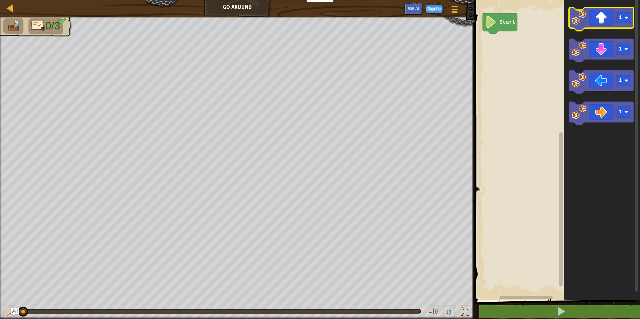
click at [601, 16] on icon "Blockly Workspace" at bounding box center [601, 18] width 65 height 23
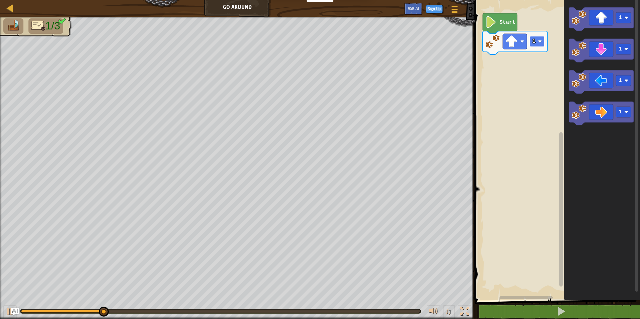
click at [534, 42] on text "1" at bounding box center [533, 41] width 3 height 6
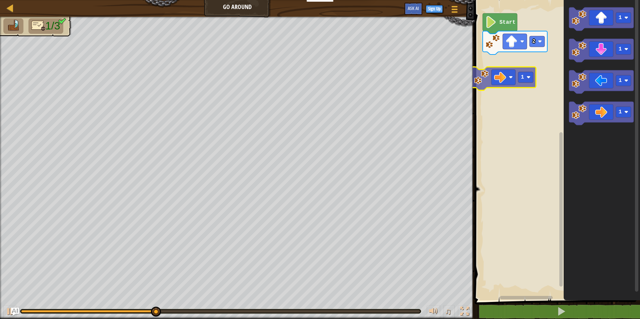
click at [505, 67] on div "Start 2 1 1 1 1 1" at bounding box center [555, 149] width 167 height 304
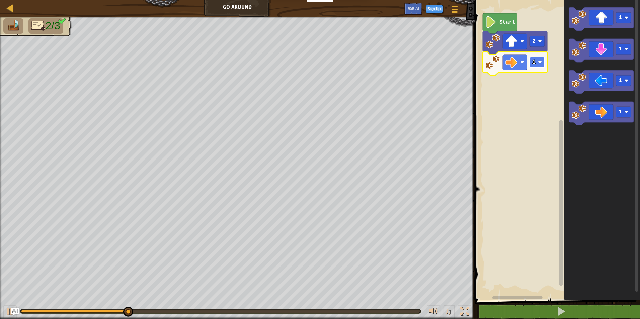
click at [541, 59] on rect "Blockly Workspace" at bounding box center [536, 62] width 15 height 11
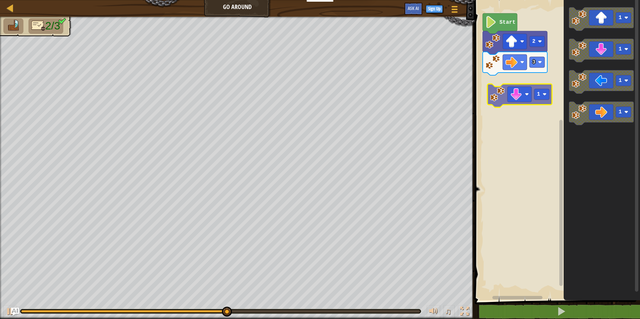
click at [492, 103] on div "Start 2 3 1 1 1 1 1" at bounding box center [555, 149] width 167 height 304
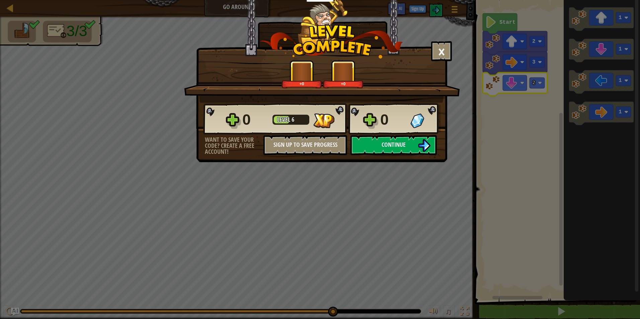
click at [424, 133] on div "0 Level 6 0" at bounding box center [321, 119] width 237 height 32
click at [425, 143] on img at bounding box center [424, 145] width 13 height 13
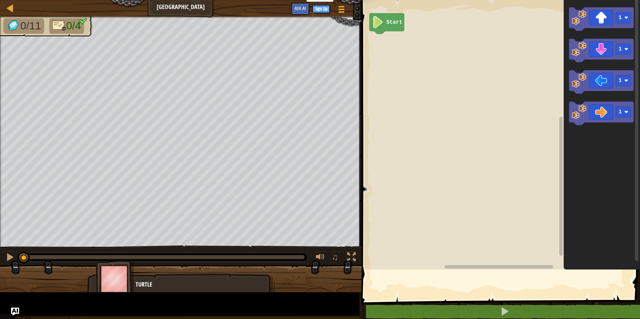
click at [367, 212] on rect "Blockly Workspace" at bounding box center [499, 133] width 280 height 273
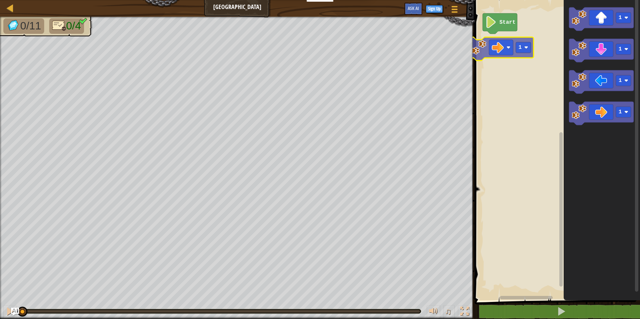
click at [491, 52] on div "Start 1 1 1 1 1" at bounding box center [555, 149] width 167 height 304
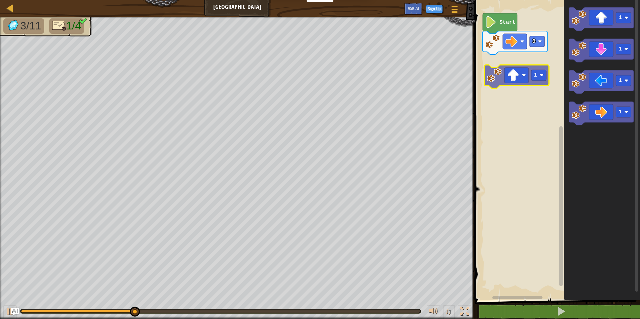
click at [514, 82] on div "Start 3 1 1 1 1 1" at bounding box center [555, 149] width 167 height 304
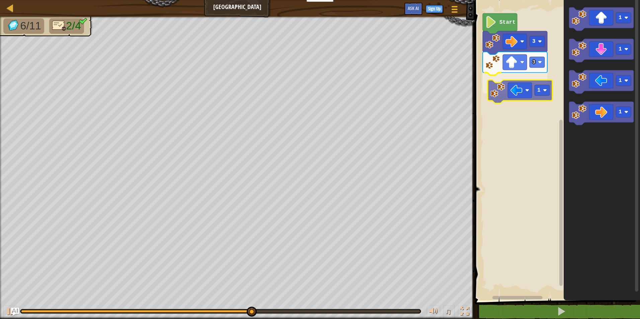
click at [511, 90] on div "Start 3 3 1 1 1 1 1 1" at bounding box center [555, 149] width 167 height 304
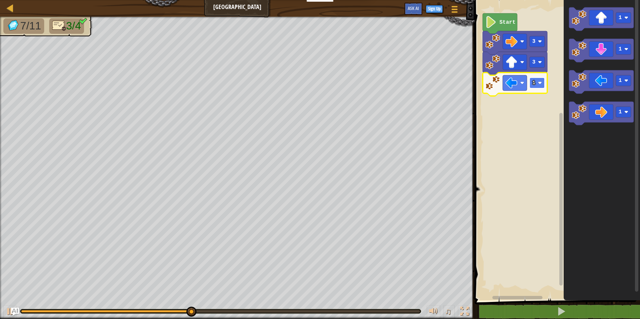
click at [535, 86] on text "1" at bounding box center [533, 83] width 3 height 6
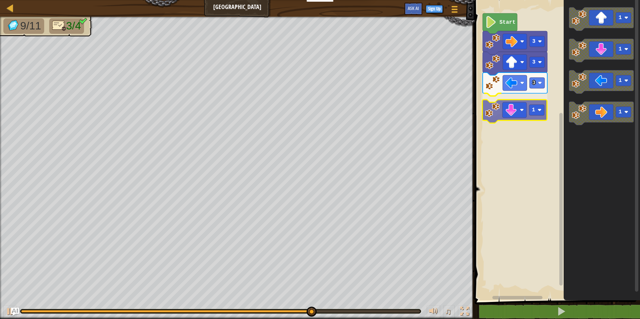
click at [506, 119] on div "Start 3 3 3 1 1 1 1 1 1" at bounding box center [555, 149] width 167 height 304
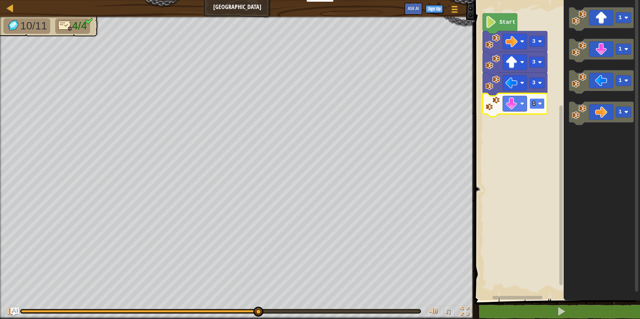
click at [540, 106] on rect "Blockly Workspace" at bounding box center [536, 103] width 15 height 11
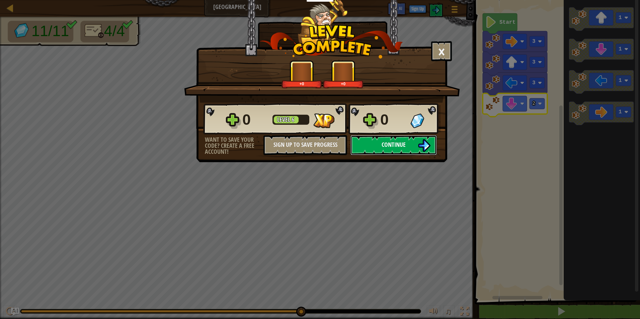
click at [405, 154] on button "Continue" at bounding box center [393, 145] width 86 height 20
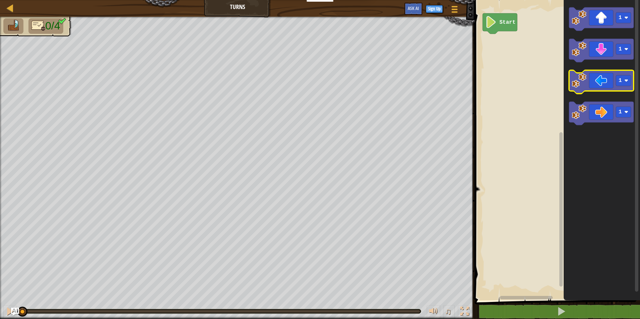
click at [587, 84] on icon "Blockly Workspace" at bounding box center [601, 81] width 65 height 23
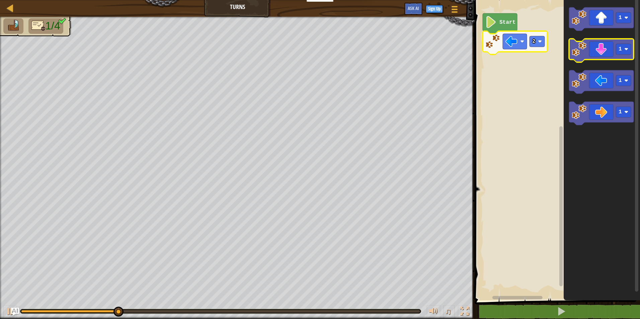
click at [591, 52] on icon "Blockly Workspace" at bounding box center [601, 50] width 65 height 23
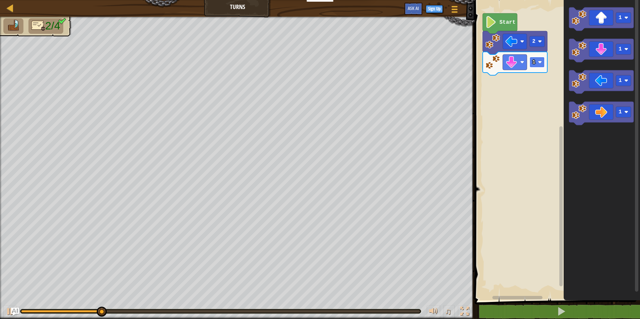
click at [539, 67] on rect "Blockly Workspace" at bounding box center [536, 62] width 15 height 11
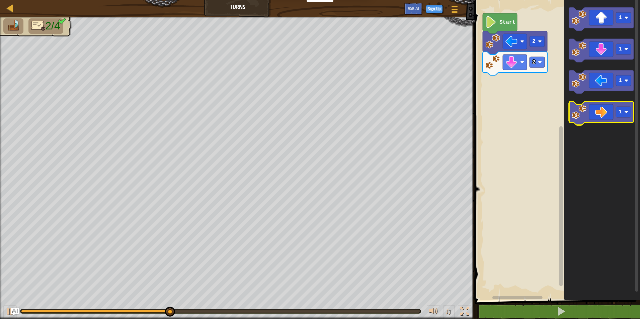
click at [606, 110] on icon "Blockly Workspace" at bounding box center [601, 113] width 65 height 23
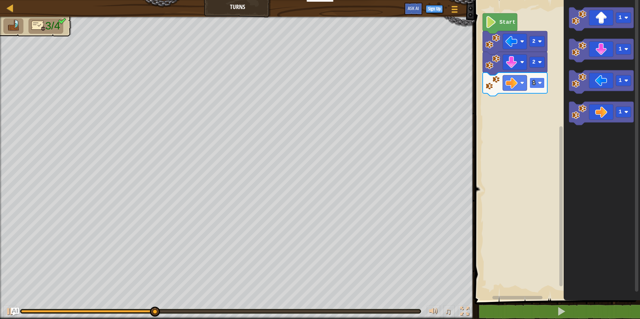
click at [536, 83] on rect "Blockly Workspace" at bounding box center [536, 83] width 15 height 11
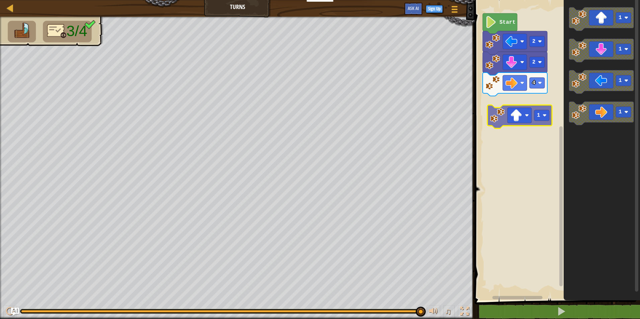
click at [508, 116] on div "Start 2 2 4 1 1 1 1 1" at bounding box center [555, 149] width 167 height 304
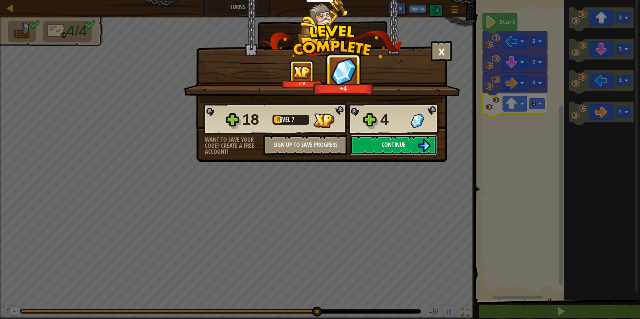
click at [378, 144] on button "Continue" at bounding box center [393, 145] width 86 height 20
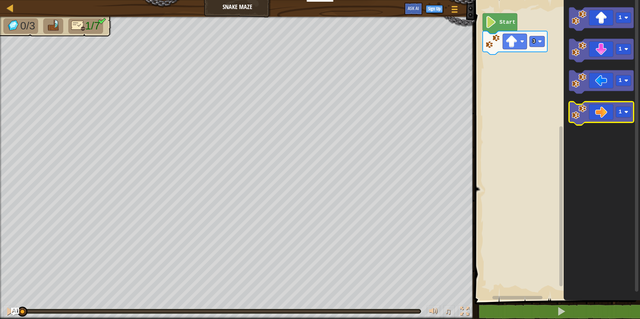
click at [596, 116] on icon "Blockly Workspace" at bounding box center [601, 113] width 65 height 23
click at [625, 114] on rect "Blockly Workspace" at bounding box center [623, 112] width 15 height 11
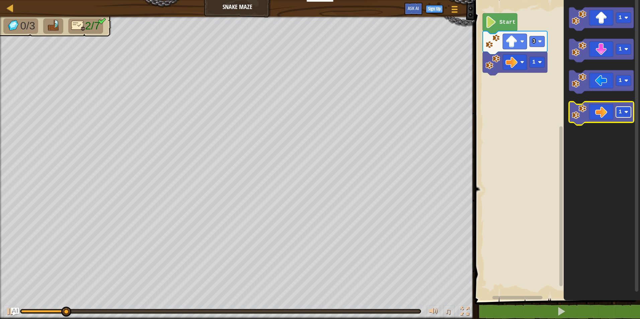
click at [621, 111] on text "1" at bounding box center [619, 112] width 3 height 6
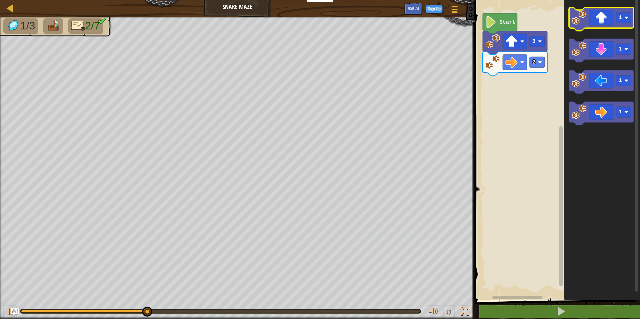
click at [597, 21] on icon "Blockly Workspace" at bounding box center [601, 18] width 65 height 23
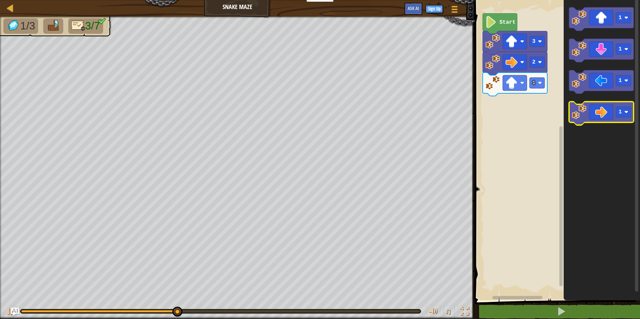
click at [599, 114] on icon "Blockly Workspace" at bounding box center [601, 113] width 65 height 23
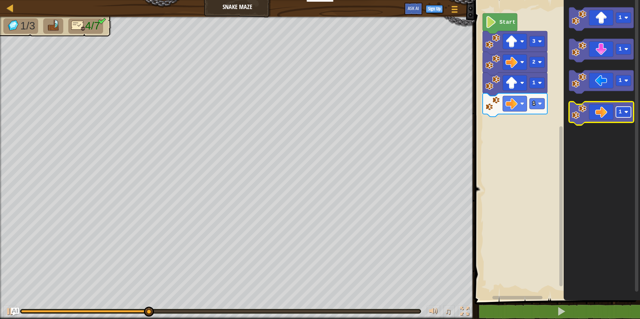
click at [628, 111] on image "Blockly Workspace" at bounding box center [626, 112] width 4 height 4
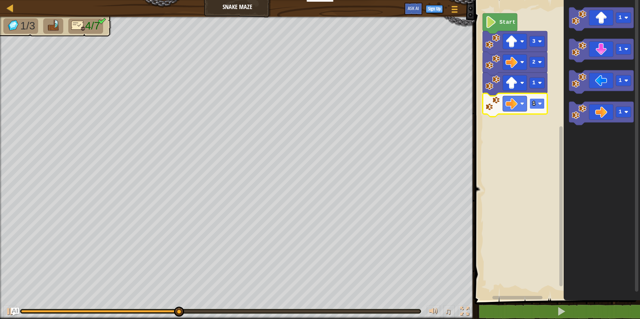
click at [532, 101] on text "1" at bounding box center [533, 104] width 3 height 6
click at [603, 47] on icon "Blockly Workspace" at bounding box center [601, 50] width 65 height 23
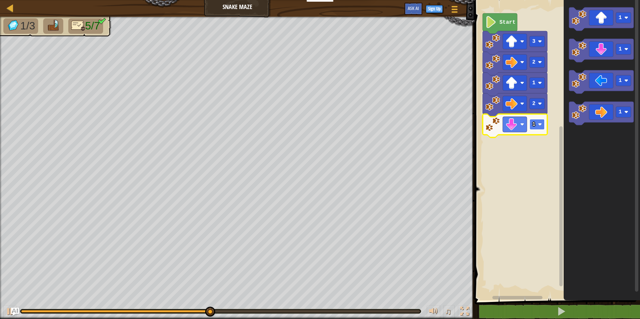
click at [541, 128] on rect "Blockly Workspace" at bounding box center [536, 124] width 15 height 11
click at [602, 117] on icon "Blockly Workspace" at bounding box center [601, 113] width 65 height 23
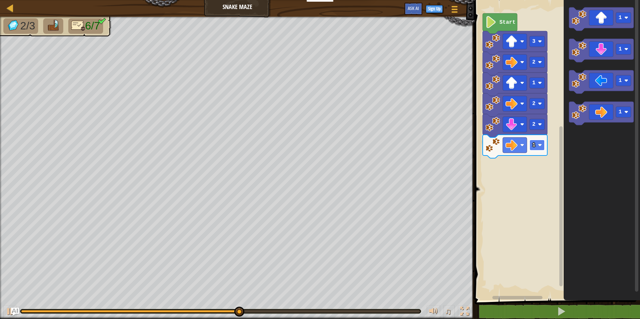
click at [541, 149] on rect "Blockly Workspace" at bounding box center [536, 145] width 15 height 11
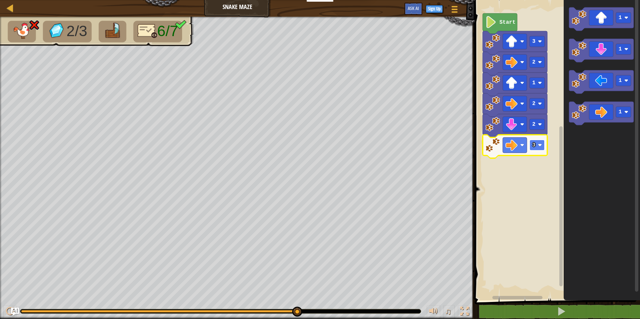
click at [539, 147] on image "Blockly Workspace" at bounding box center [540, 145] width 4 height 4
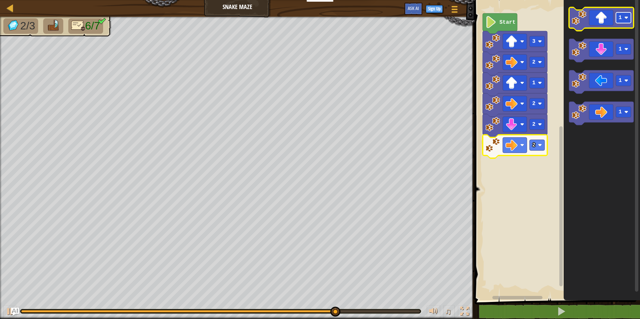
click at [621, 19] on text "1" at bounding box center [619, 18] width 3 height 6
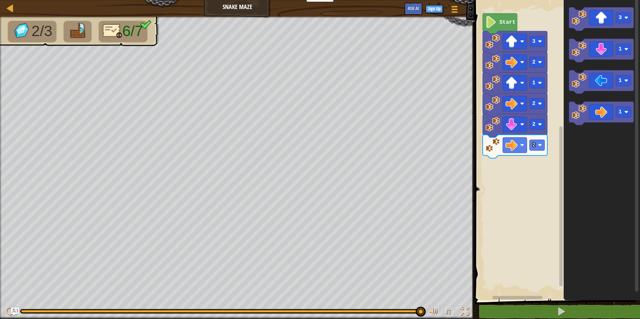
click at [545, 137] on div "Start 3 2 1 2 2 2 3 1 1 1" at bounding box center [555, 149] width 167 height 304
click at [588, 29] on rect "Blockly Workspace" at bounding box center [601, 18] width 65 height 23
click at [582, 24] on image "Blockly Workspace" at bounding box center [579, 17] width 15 height 15
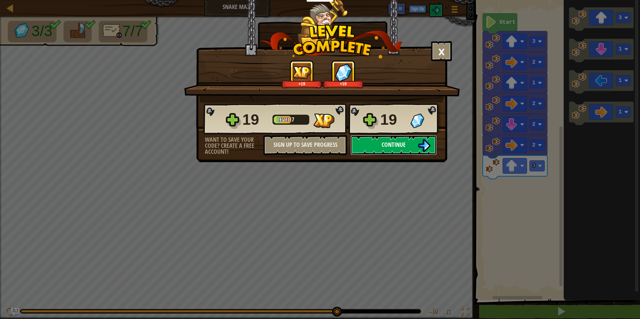
click at [404, 145] on span "Continue" at bounding box center [393, 145] width 24 height 8
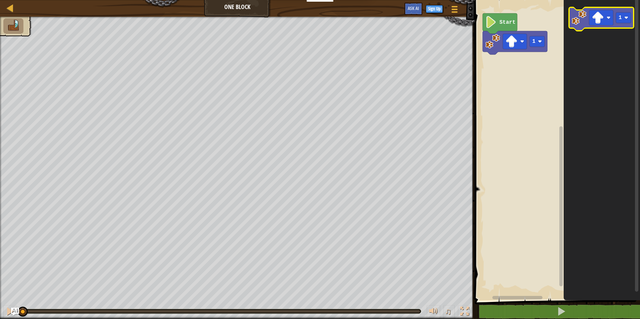
click at [580, 25] on icon "Blockly Workspace" at bounding box center [601, 18] width 65 height 23
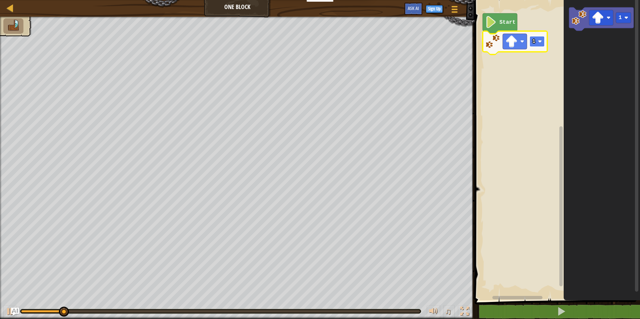
click at [536, 42] on rect "Blockly Workspace" at bounding box center [536, 41] width 15 height 11
click at [572, 26] on icon "Blockly Workspace" at bounding box center [601, 18] width 65 height 23
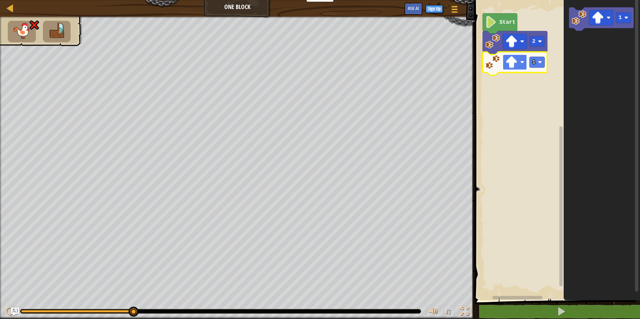
click at [521, 65] on rect "Blockly Workspace" at bounding box center [515, 62] width 24 height 15
click at [543, 46] on rect "Blockly Workspace" at bounding box center [536, 41] width 15 height 11
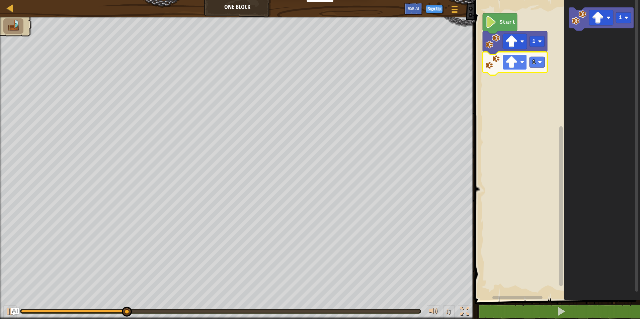
click at [519, 64] on rect "Blockly Workspace" at bounding box center [515, 62] width 24 height 15
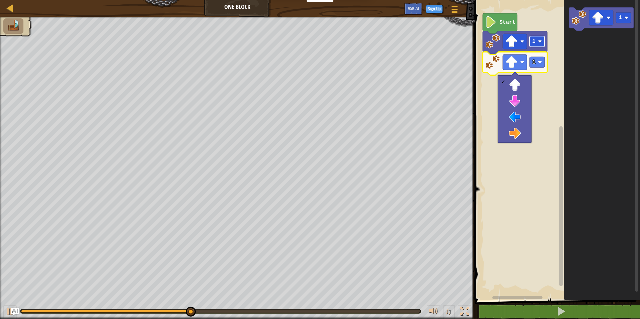
click at [541, 44] on rect "Blockly Workspace" at bounding box center [536, 41] width 15 height 11
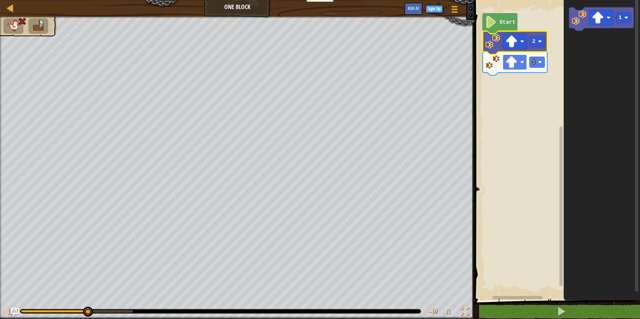
click at [520, 64] on image "Blockly Workspace" at bounding box center [522, 62] width 4 height 4
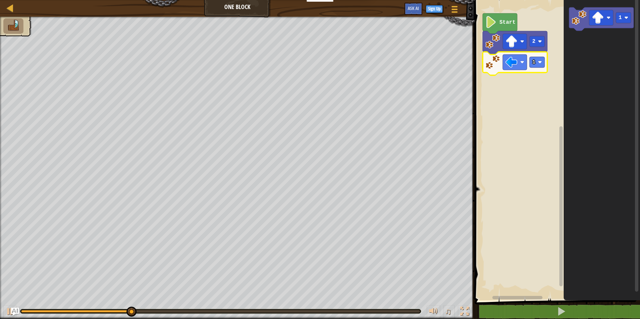
click at [537, 70] on icon "Blockly Workspace" at bounding box center [515, 63] width 65 height 23
click at [542, 65] on rect "Blockly Workspace" at bounding box center [536, 62] width 15 height 11
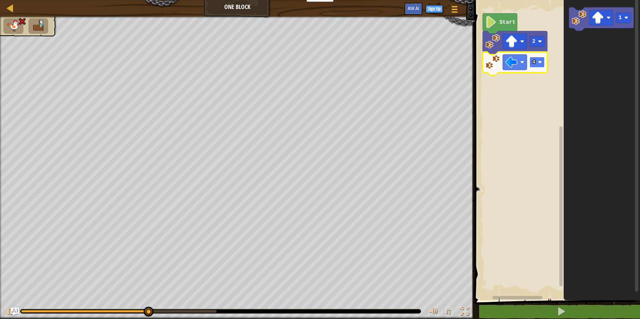
click at [542, 64] on image "Blockly Workspace" at bounding box center [540, 62] width 4 height 4
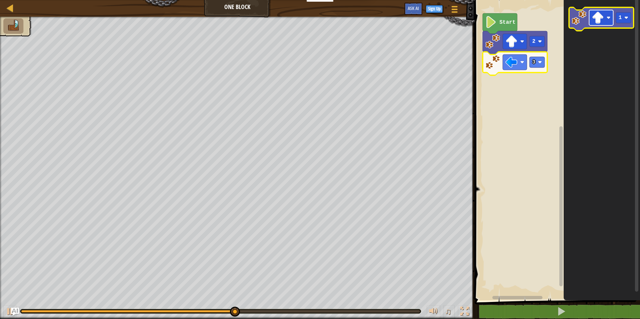
click at [595, 24] on rect "Blockly Workspace" at bounding box center [601, 17] width 24 height 15
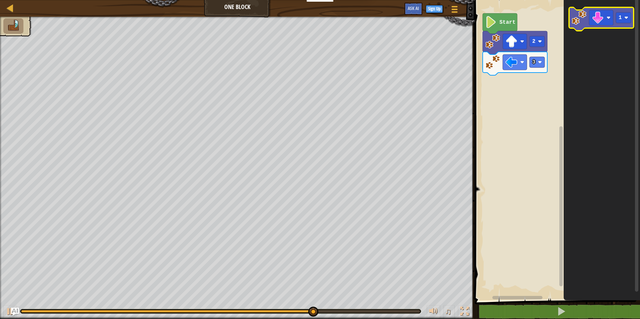
click at [581, 23] on image "Blockly Workspace" at bounding box center [579, 17] width 15 height 15
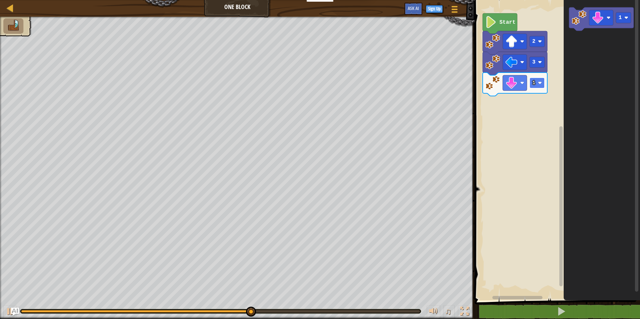
click at [538, 87] on rect "Blockly Workspace" at bounding box center [536, 83] width 15 height 11
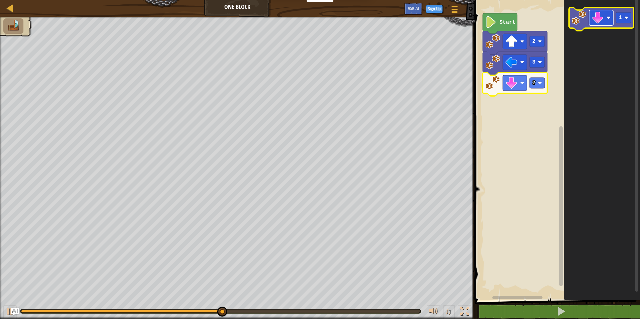
click at [607, 23] on rect "Blockly Workspace" at bounding box center [601, 17] width 24 height 15
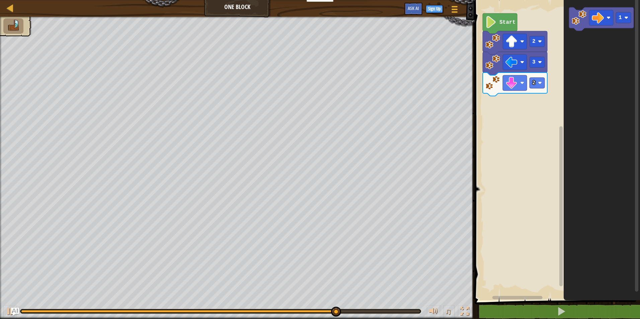
click at [521, 96] on div "Start 2 3 2 1" at bounding box center [555, 149] width 167 height 304
click at [548, 67] on div "Start 2 3 2 1" at bounding box center [555, 149] width 167 height 304
click at [585, 14] on image "Blockly Workspace" at bounding box center [579, 17] width 15 height 15
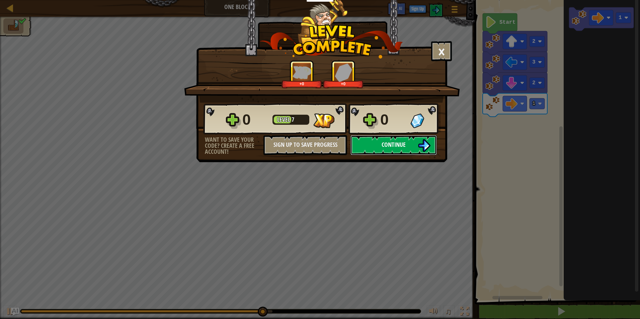
click at [413, 146] on button "Continue" at bounding box center [393, 145] width 86 height 20
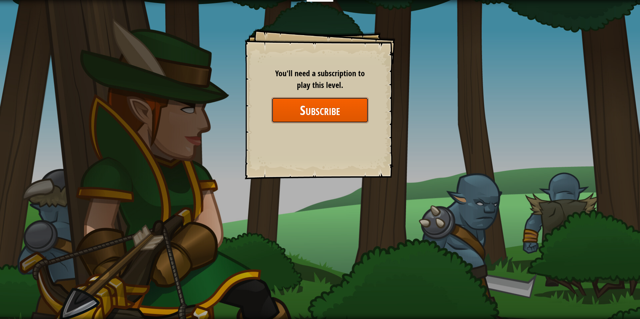
click at [289, 103] on button "Subscribe" at bounding box center [319, 110] width 97 height 26
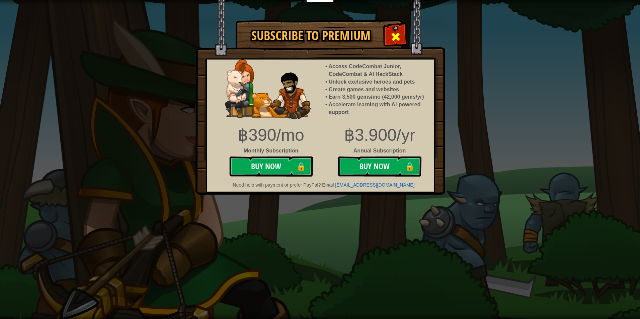
click at [397, 37] on span at bounding box center [395, 36] width 11 height 11
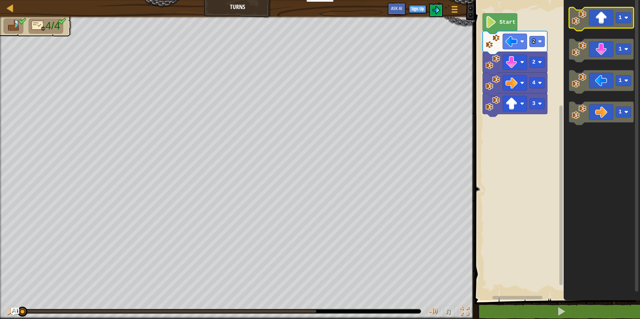
click at [607, 28] on icon "Blockly Workspace" at bounding box center [601, 18] width 65 height 23
click at [480, 108] on rect "Blockly Workspace" at bounding box center [555, 149] width 167 height 304
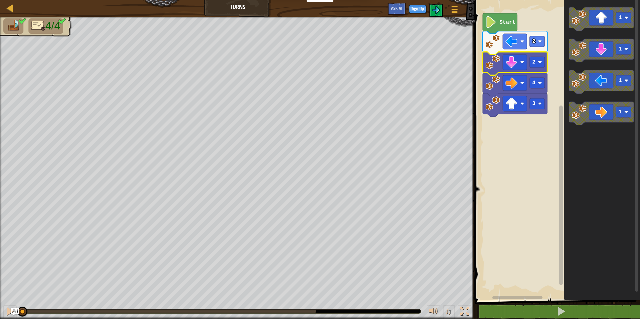
click at [495, 29] on icon "Blockly Workspace" at bounding box center [500, 23] width 34 height 20
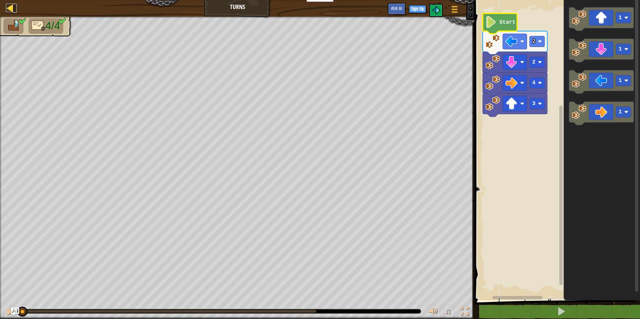
click at [9, 5] on div at bounding box center [10, 8] width 8 height 8
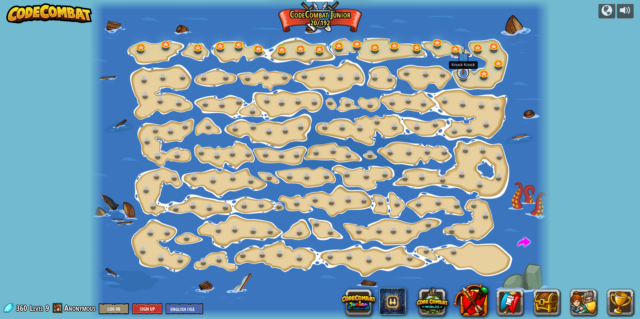
click at [464, 78] on div "Step Change Change step arguments. 15a. Step Change A (practice) Go Smart Now w…" at bounding box center [320, 159] width 460 height 319
click at [463, 75] on link at bounding box center [462, 72] width 13 height 13
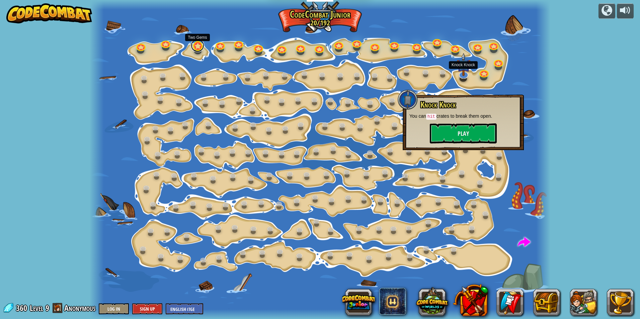
click at [197, 46] on link at bounding box center [197, 45] width 13 height 13
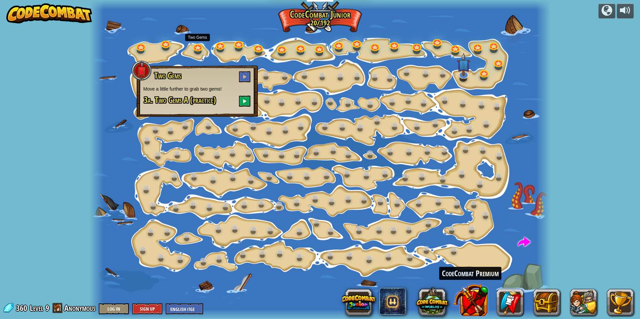
click at [480, 298] on button at bounding box center [470, 300] width 35 height 35
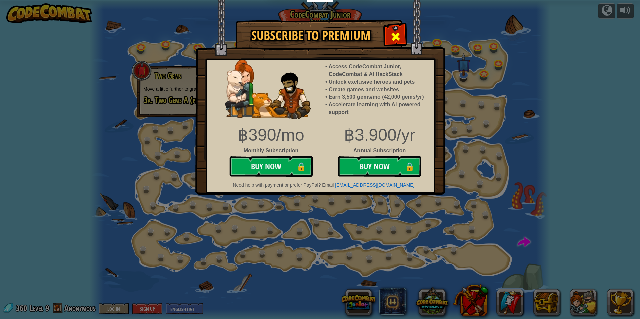
click at [390, 29] on div at bounding box center [395, 35] width 21 height 21
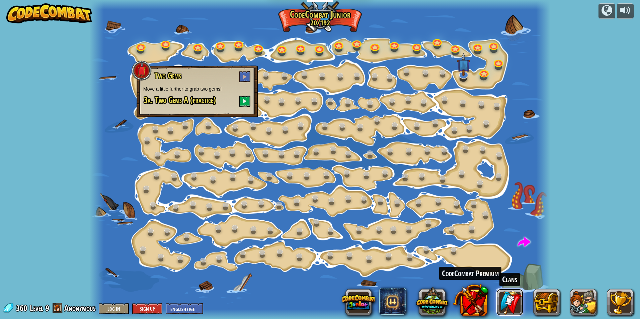
click at [519, 300] on link at bounding box center [509, 302] width 27 height 27
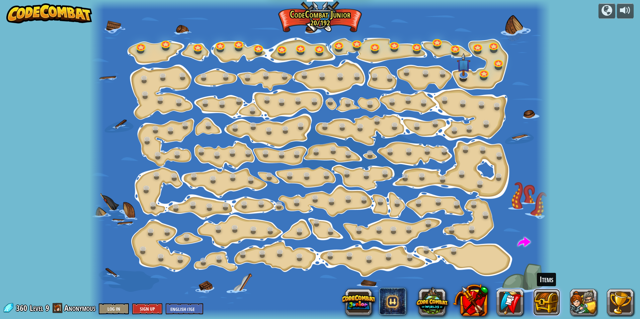
click at [552, 300] on button at bounding box center [546, 302] width 27 height 27
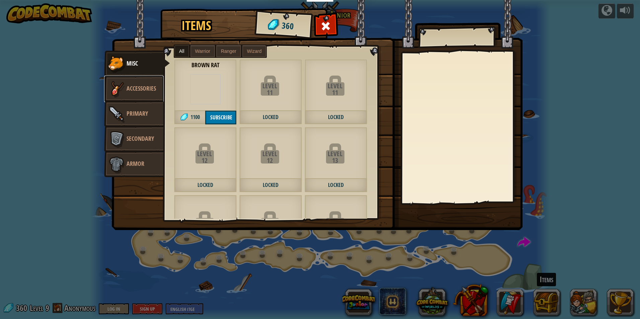
click at [134, 93] on link "Accessories" at bounding box center [134, 89] width 60 height 27
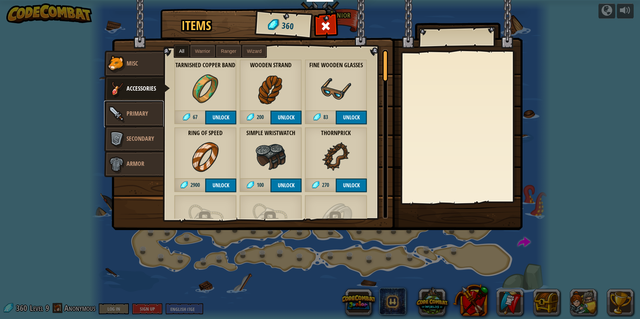
click at [151, 118] on link "Primary" at bounding box center [134, 114] width 60 height 27
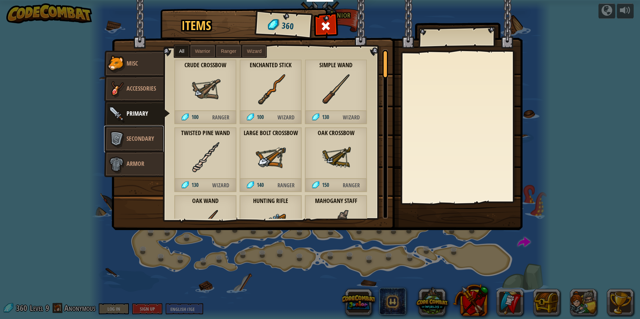
click at [149, 143] on link "Secondary" at bounding box center [134, 139] width 60 height 27
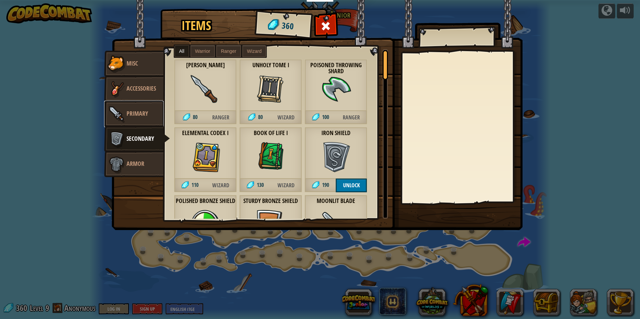
click at [143, 113] on span "Primary" at bounding box center [136, 113] width 21 height 8
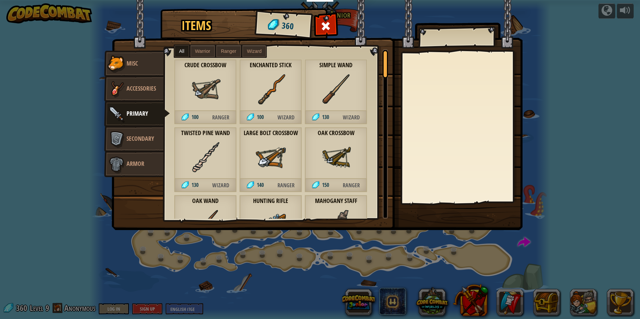
drag, startPoint x: 259, startPoint y: 162, endPoint x: 269, endPoint y: 123, distance: 40.1
click at [269, 123] on div "Crude Crossbow 100 Ranger Enchanted Stick 100 Wizard Simple Wand 130 Wizard Twi…" at bounding box center [278, 134] width 229 height 170
